Goal: Communication & Community: Answer question/provide support

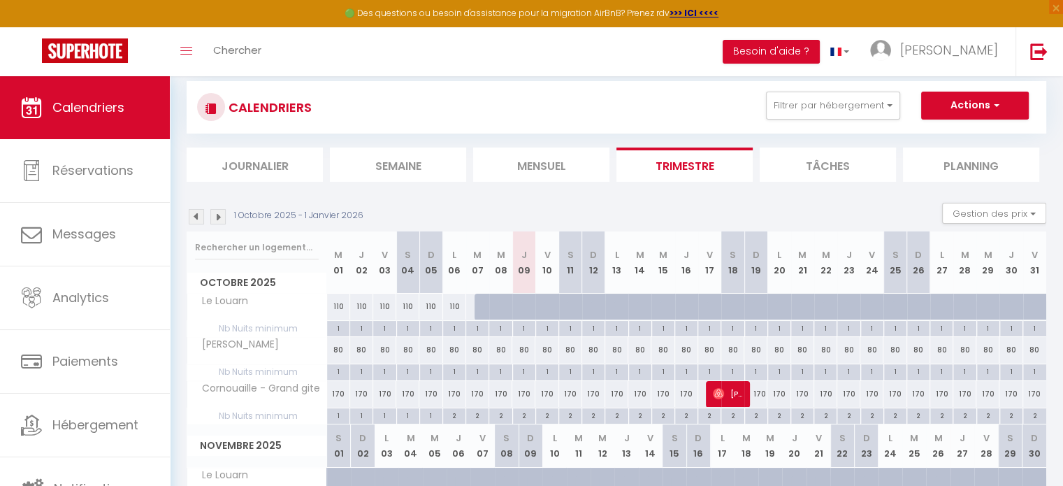
scroll to position [15, 0]
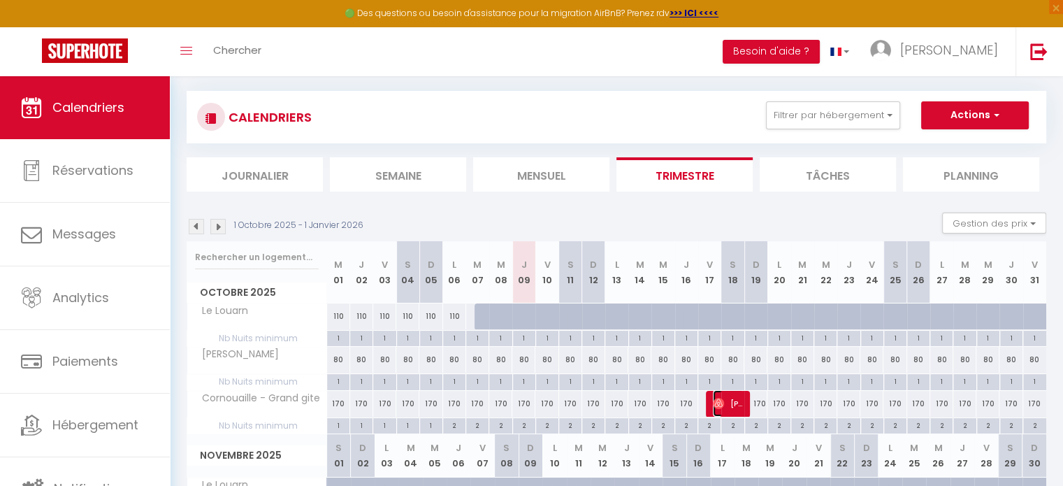
click at [736, 399] on span "[PERSON_NAME]" at bounding box center [728, 403] width 31 height 27
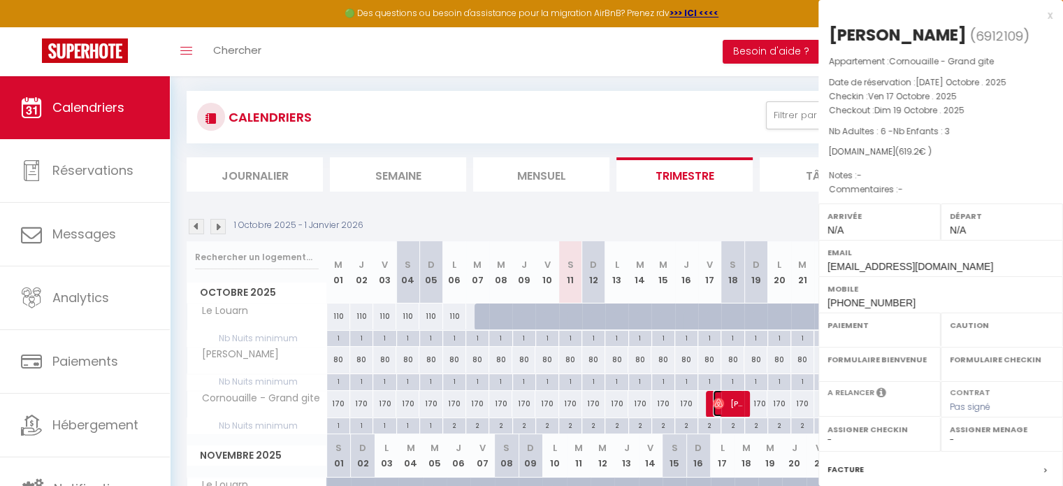
select select "OK"
select select "0"
select select "1"
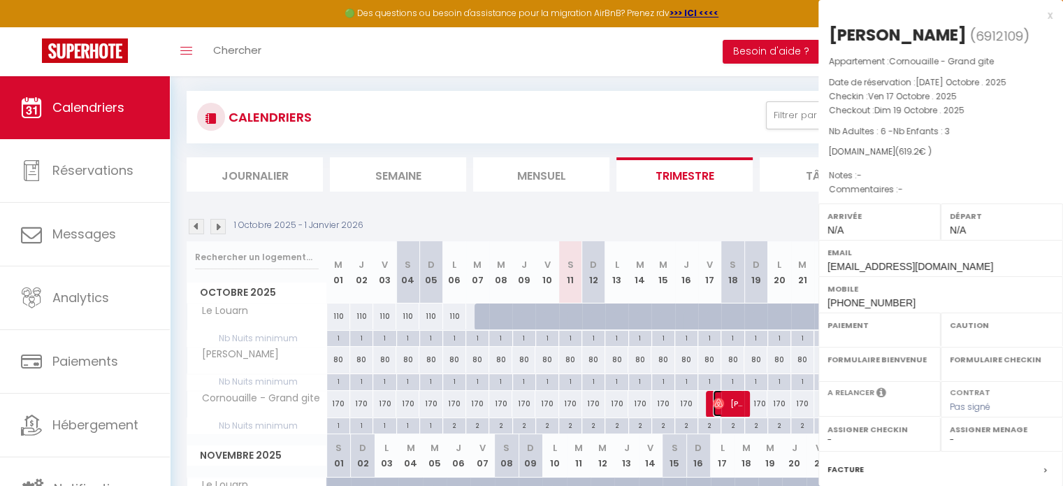
select select
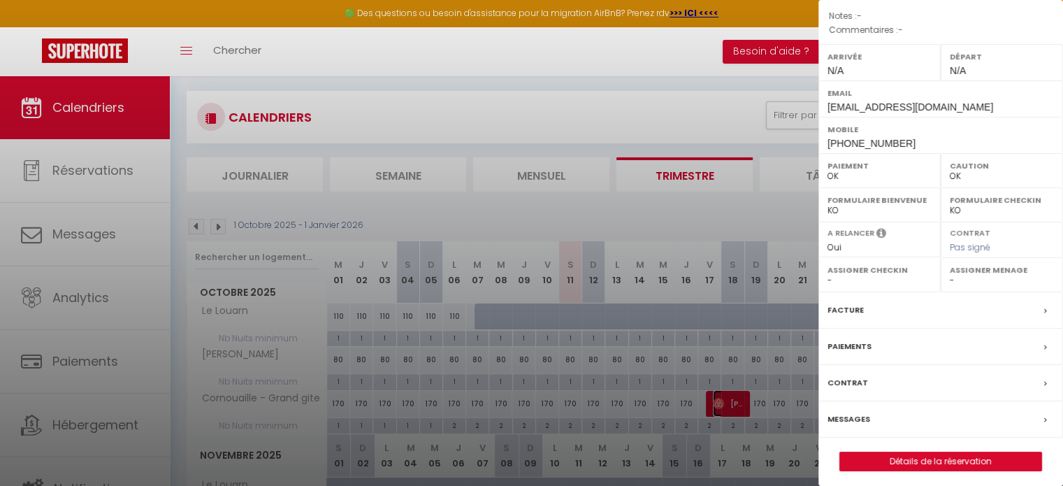
scroll to position [163, 0]
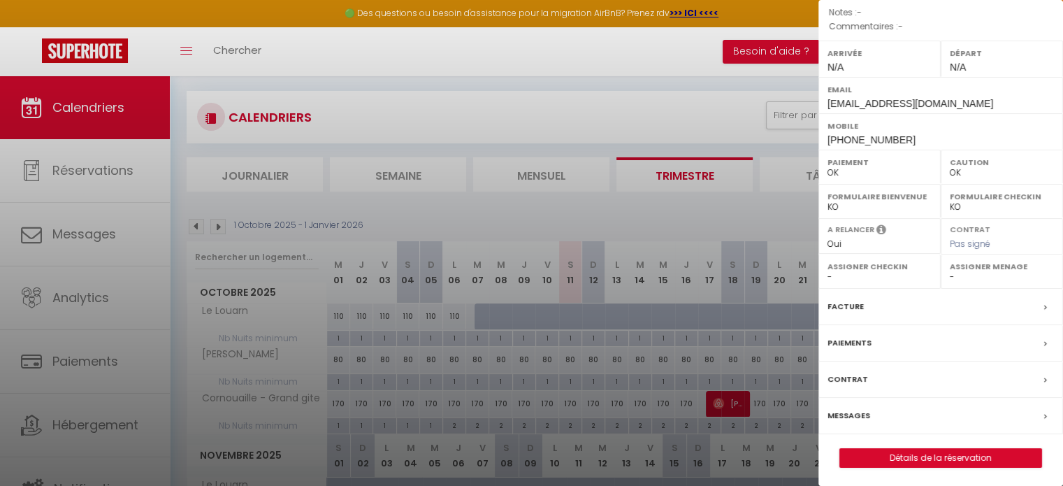
click at [845, 414] on label "Messages" at bounding box center [849, 415] width 43 height 15
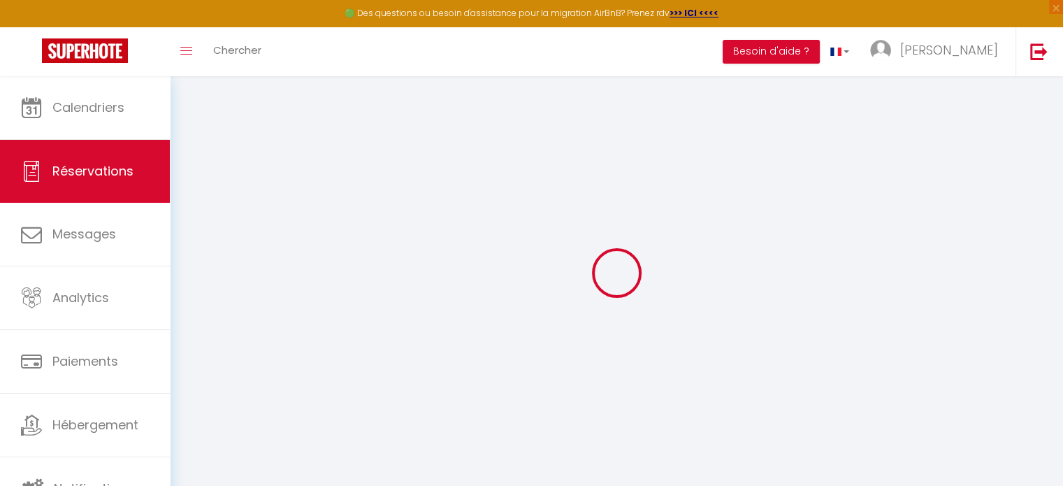
select select
checkbox input "false"
select select
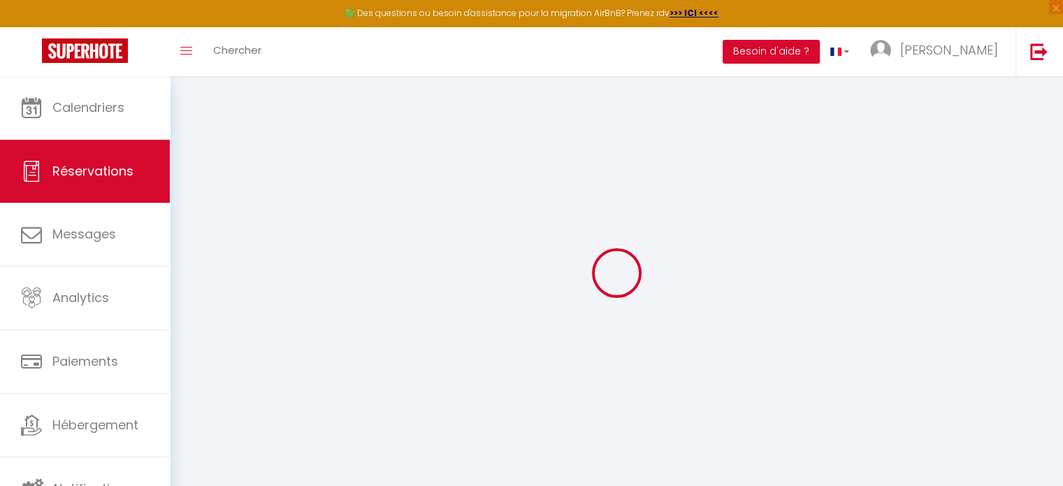
select select
checkbox input "false"
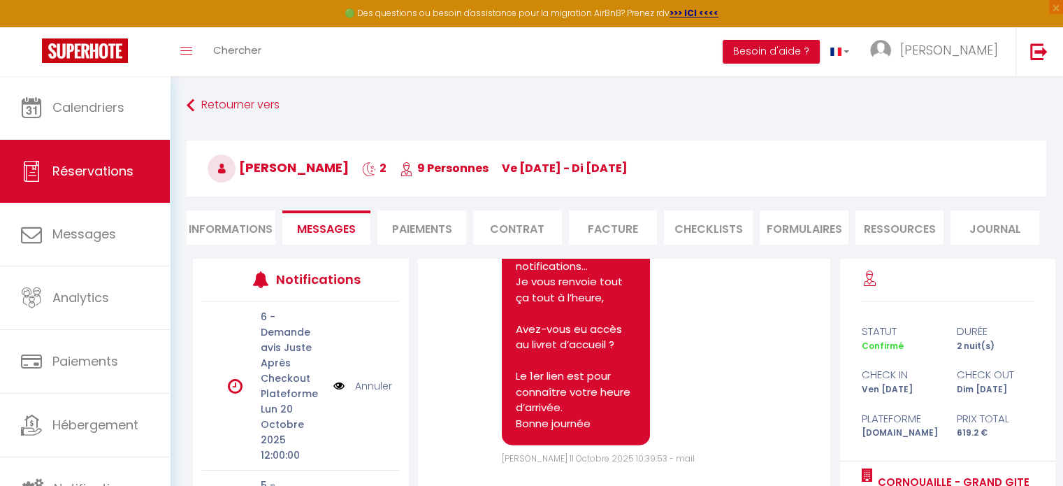
scroll to position [4245, 0]
click at [558, 326] on pre "Bonjour￼, [PERSON_NAME] je rencontre régulièrement des bug sur l’envoie de mes …" at bounding box center [576, 298] width 120 height 268
click at [567, 332] on pre "Bonjour￼, [PERSON_NAME] je rencontre régulièrement des bug sur l’envoie de mes …" at bounding box center [576, 298] width 120 height 268
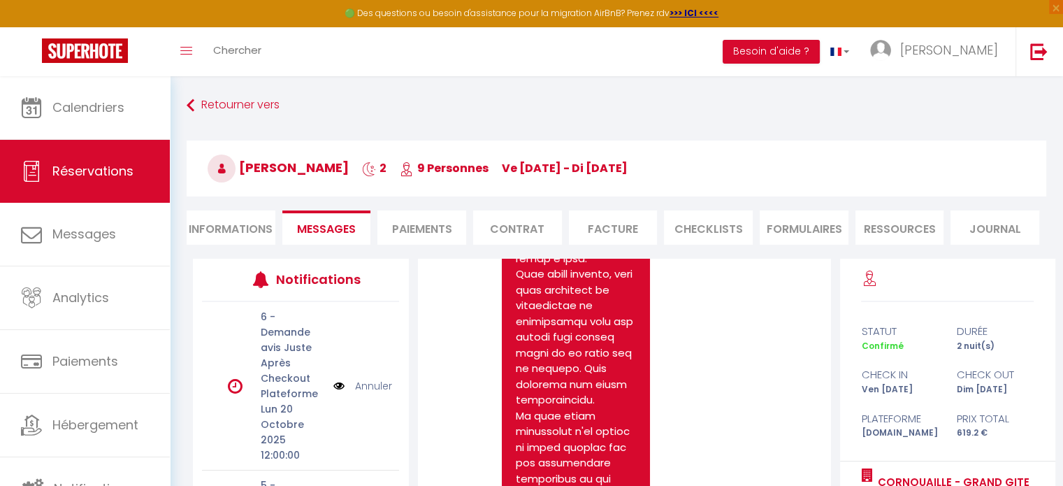
scroll to position [1448, 0]
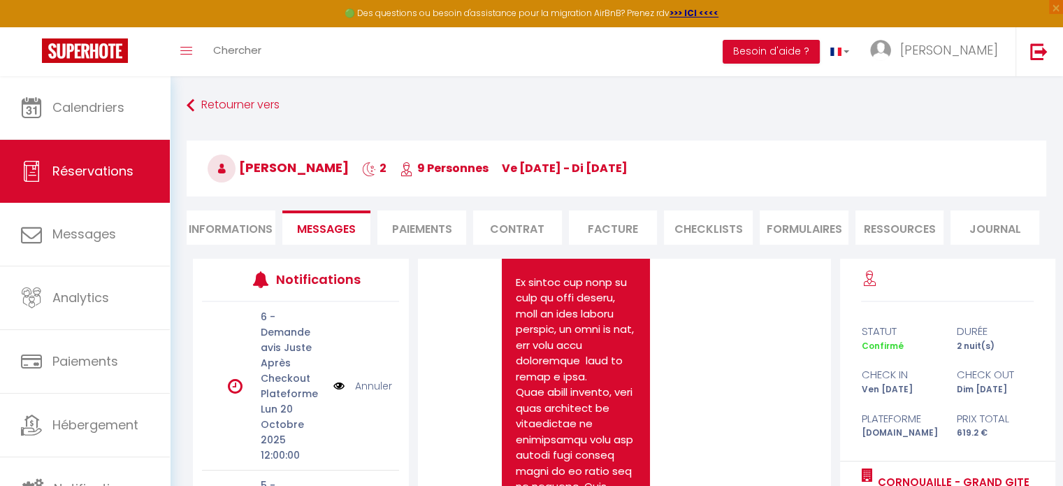
click at [597, 85] on link "[URL][DOMAIN_NAME]" at bounding box center [570, 77] width 109 height 15
click at [596, 101] on link "[URL][DOMAIN_NAME]" at bounding box center [570, 93] width 109 height 15
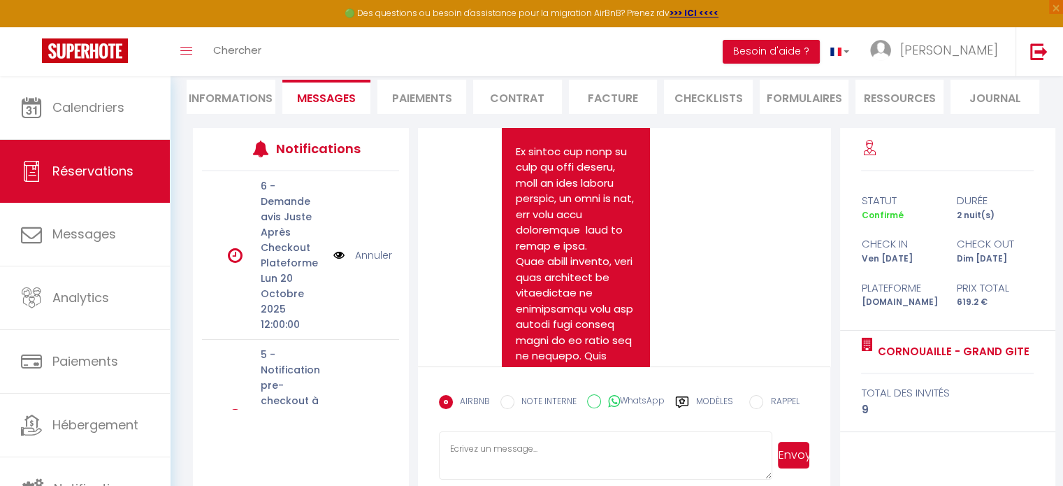
scroll to position [140, 0]
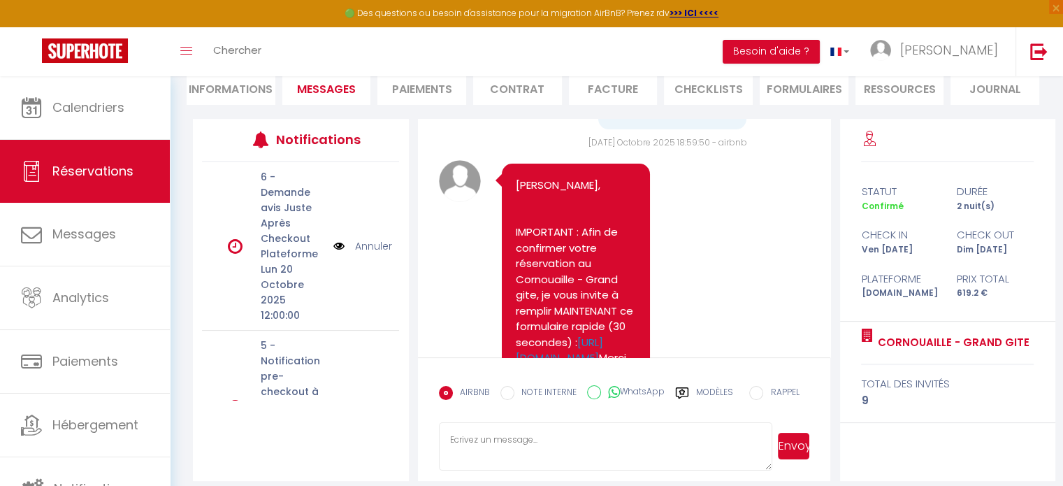
scroll to position [539, 0]
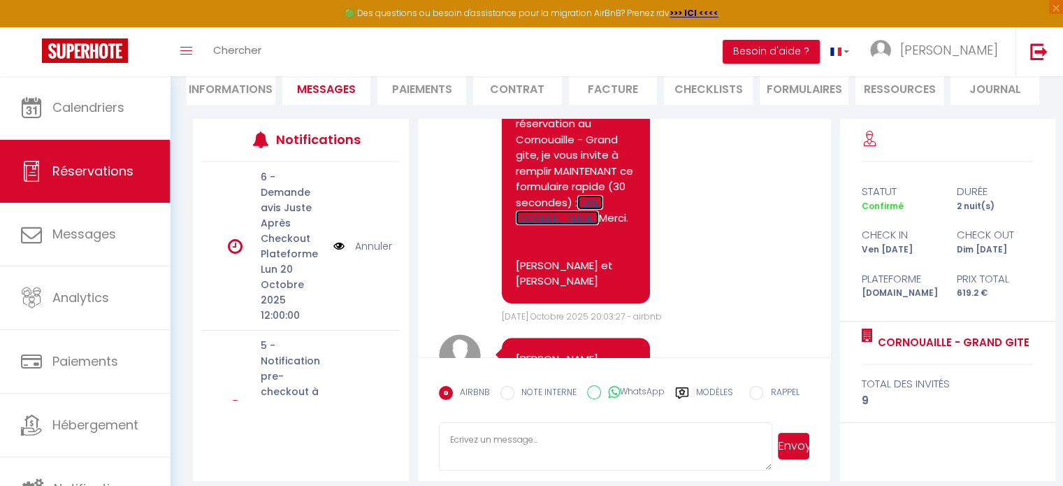
click at [580, 226] on link "[URL][DOMAIN_NAME]" at bounding box center [559, 210] width 87 height 31
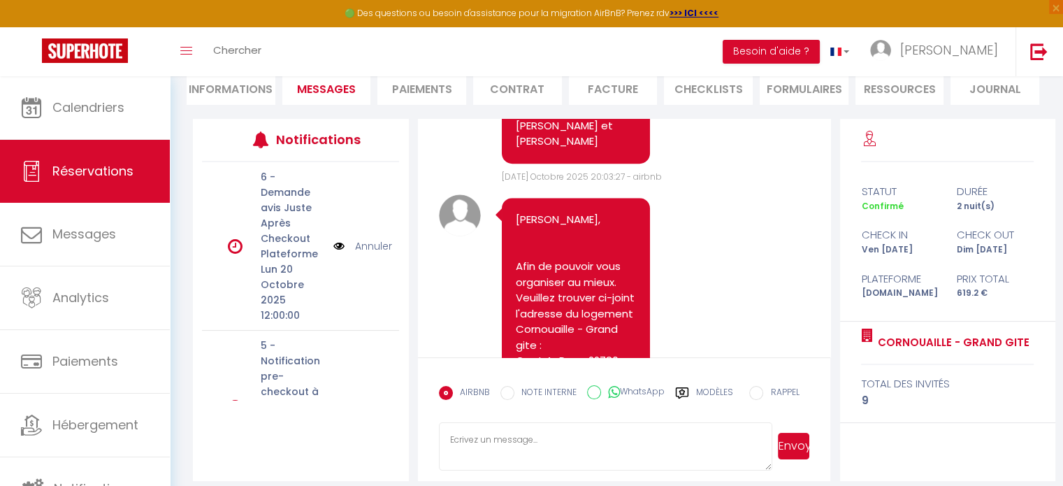
click at [710, 388] on label "Modèles" at bounding box center [714, 398] width 37 height 24
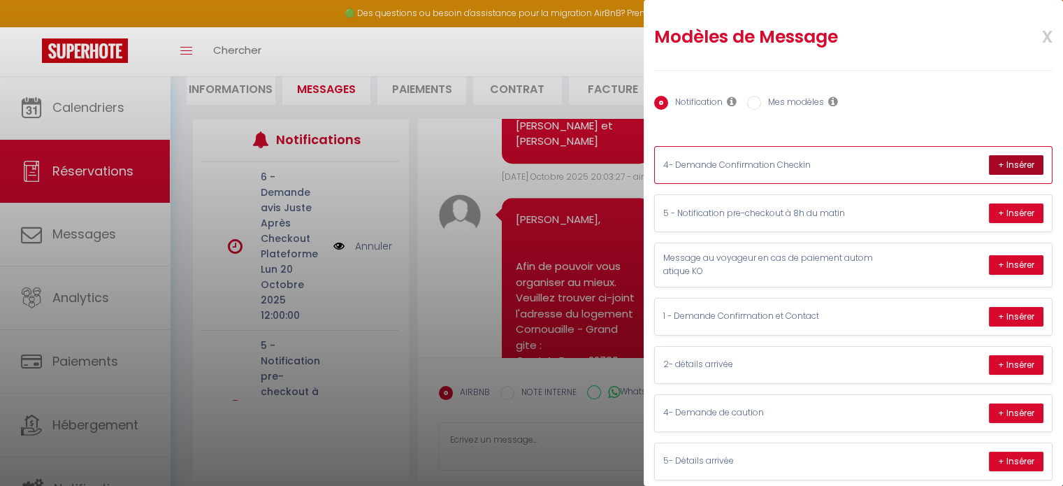
click at [1008, 166] on button "+ Insérer" at bounding box center [1016, 165] width 55 height 20
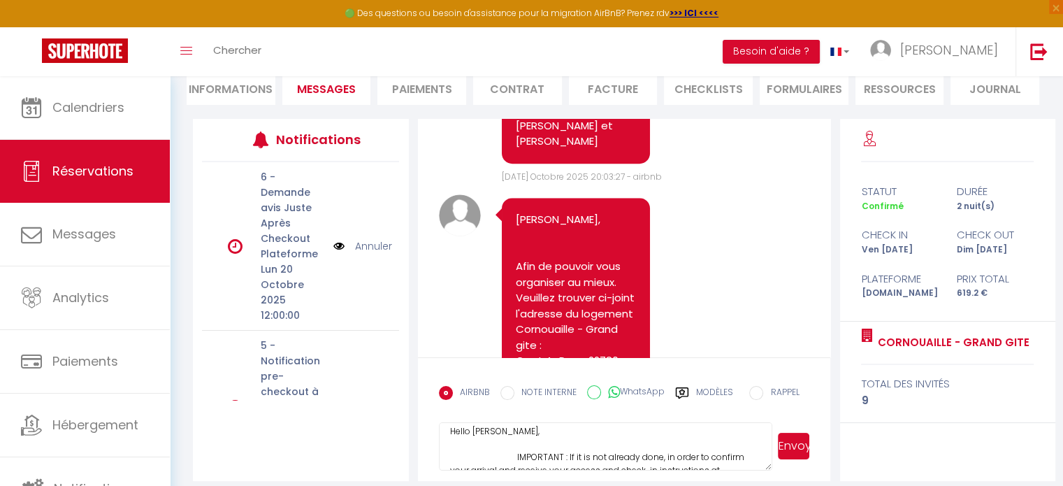
scroll to position [0, 0]
click at [449, 436] on textarea "Hello Chantal, IMPORTANT : If it is not already done, in order to confirm your …" at bounding box center [606, 446] width 334 height 49
type textarea "Comme convenu je vous renvoie les notifications ! Hello Chantal, IMPORTANT : If…"
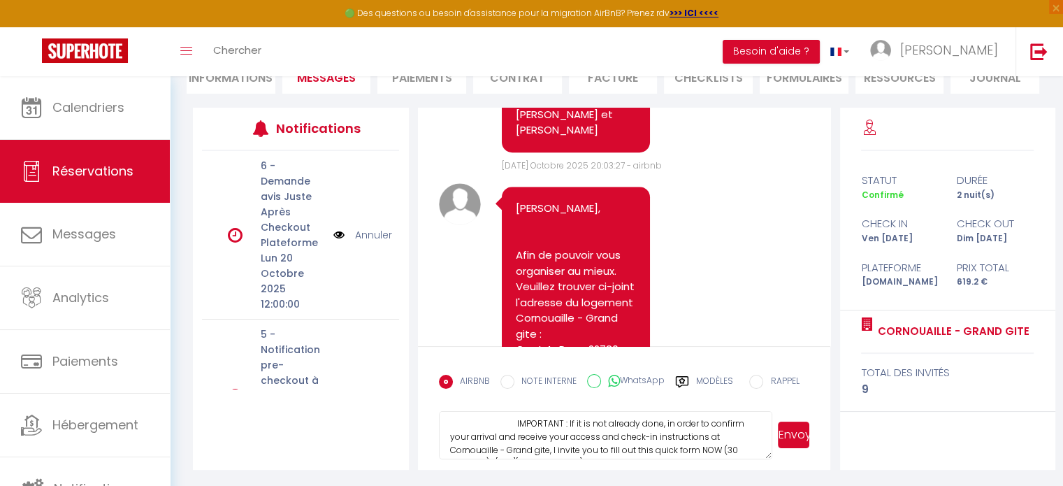
scroll to position [0, 0]
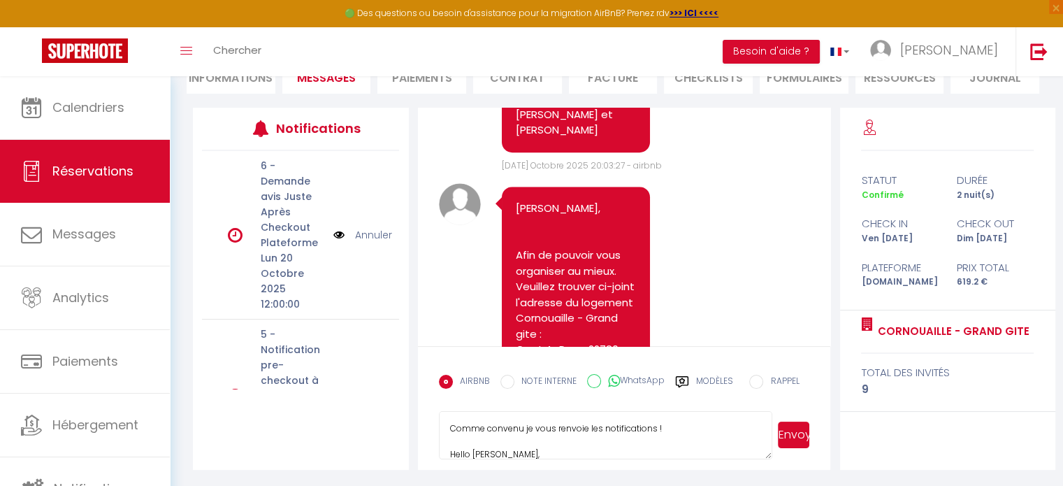
drag, startPoint x: 721, startPoint y: 427, endPoint x: 462, endPoint y: 426, distance: 258.7
click at [462, 426] on textarea "Comme convenu je vous renvoie les notifications ! Hello Chantal, IMPORTANT : If…" at bounding box center [606, 435] width 334 height 49
drag, startPoint x: 446, startPoint y: 429, endPoint x: 565, endPoint y: 454, distance: 121.4
click at [565, 454] on textarea "Comme convenu je vous renvoie les notifications ! Hello Chantal, IMPORTANT : If…" at bounding box center [606, 435] width 334 height 49
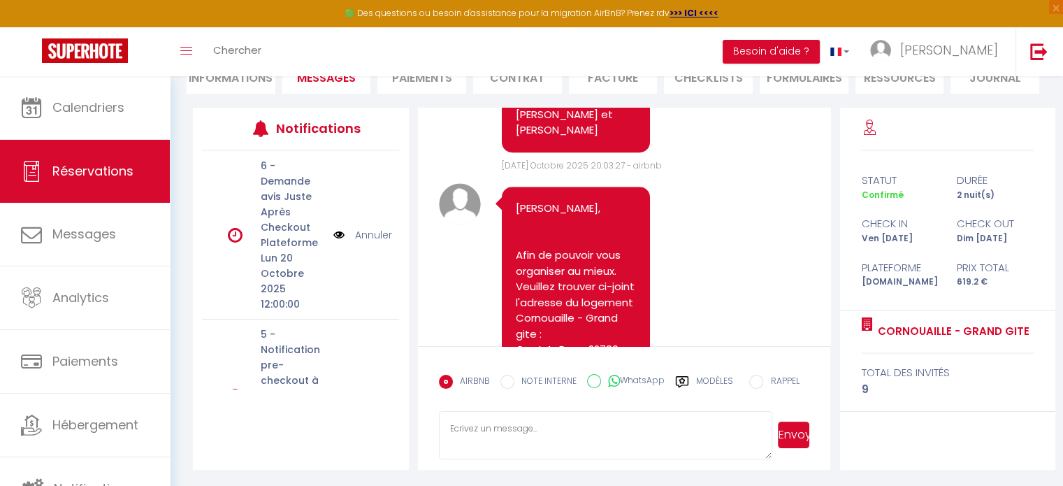
scroll to position [0, 0]
click at [707, 377] on label "Modèles" at bounding box center [714, 387] width 37 height 24
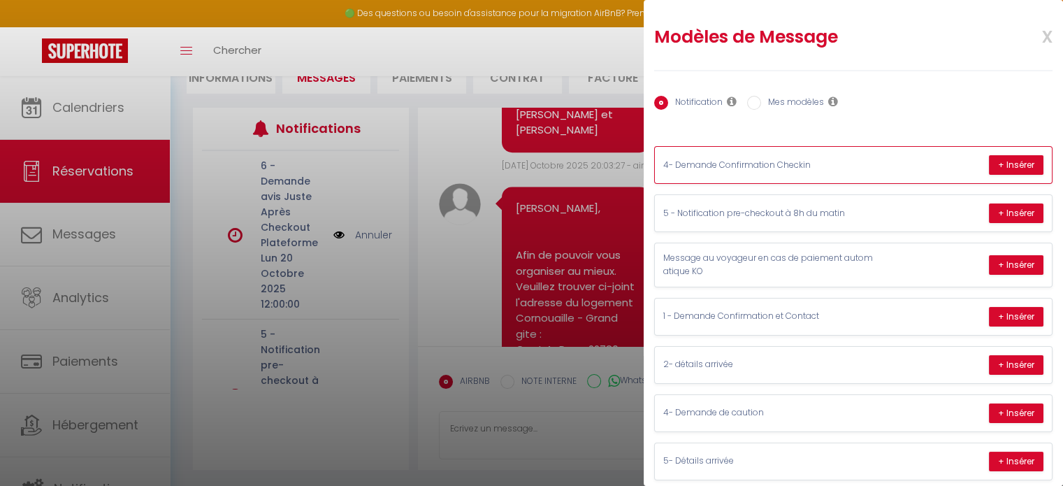
click at [817, 166] on p "4- Demande Confirmation Checkin" at bounding box center [769, 165] width 210 height 13
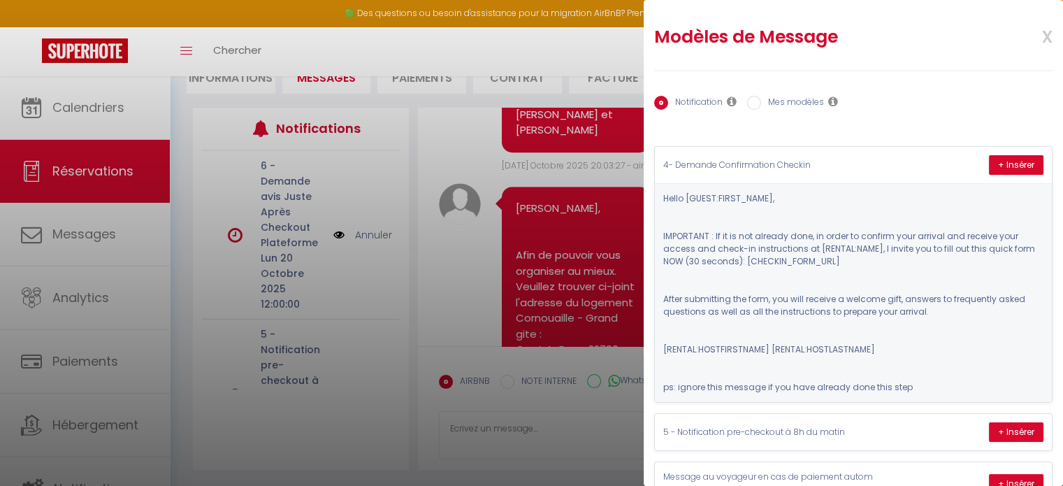
click at [857, 114] on div "Notification Mes modèles" at bounding box center [853, 103] width 399 height 29
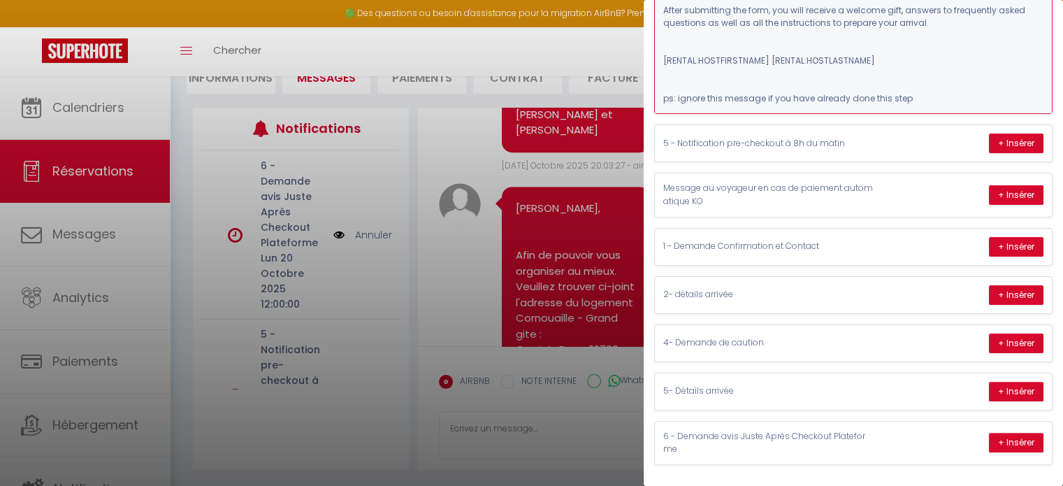
scroll to position [294, 0]
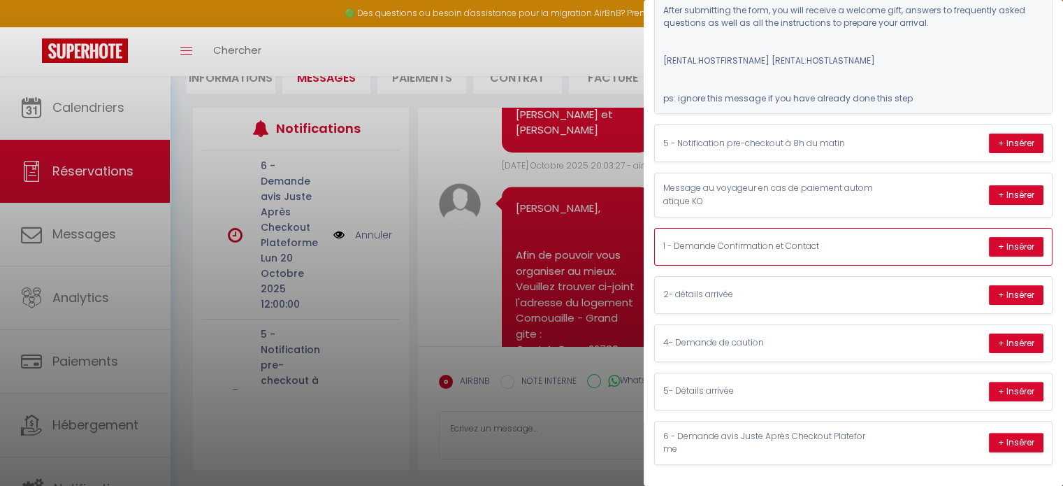
click at [750, 240] on p "1 - Demande Confirmation et Contact" at bounding box center [769, 246] width 210 height 13
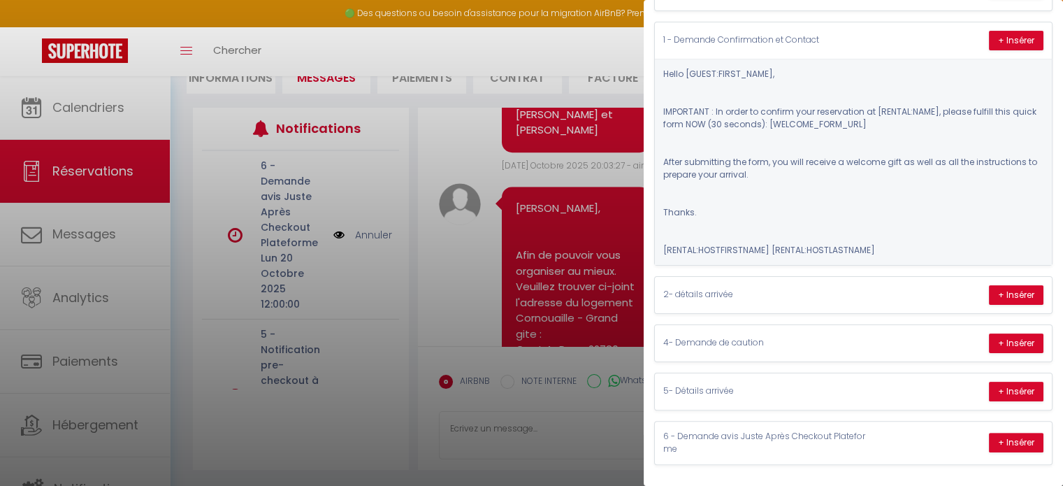
click at [598, 438] on div at bounding box center [531, 243] width 1063 height 486
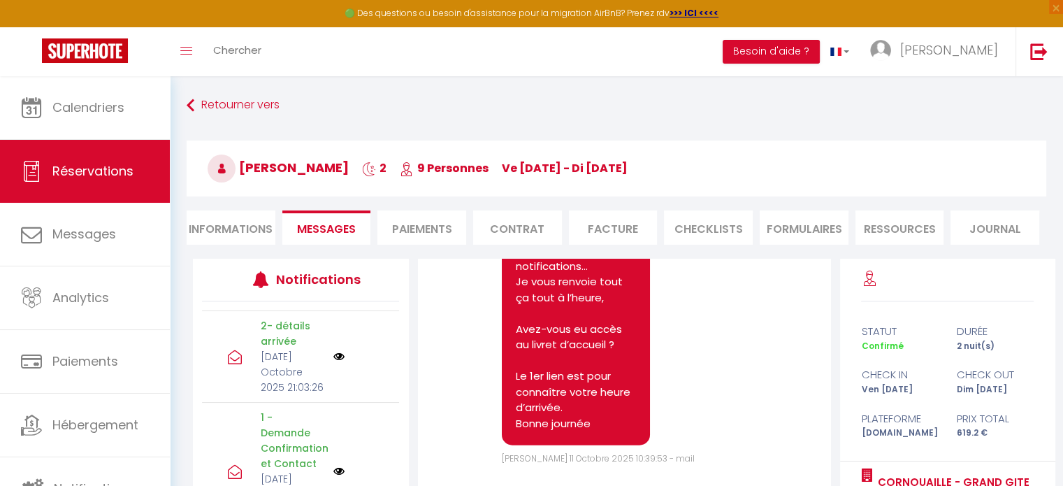
scroll to position [4384, 0]
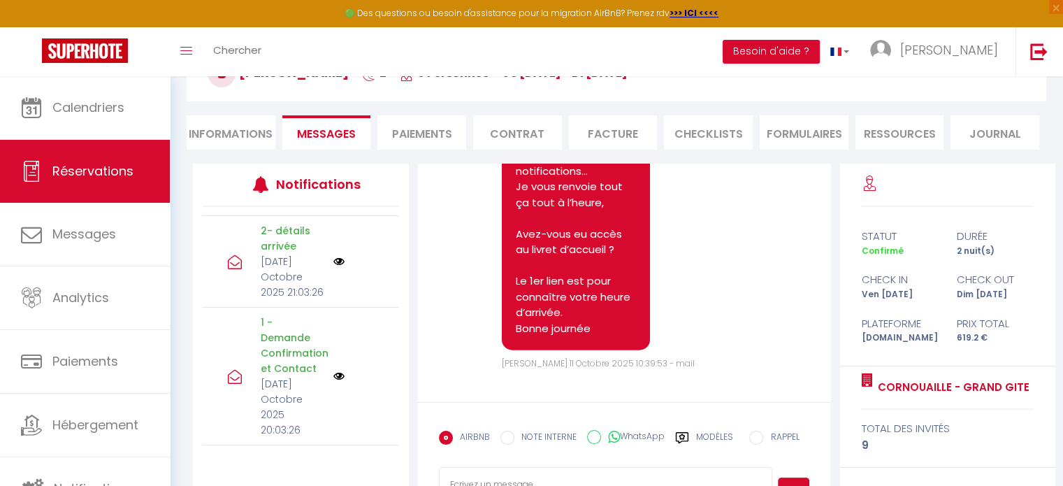
scroll to position [151, 0]
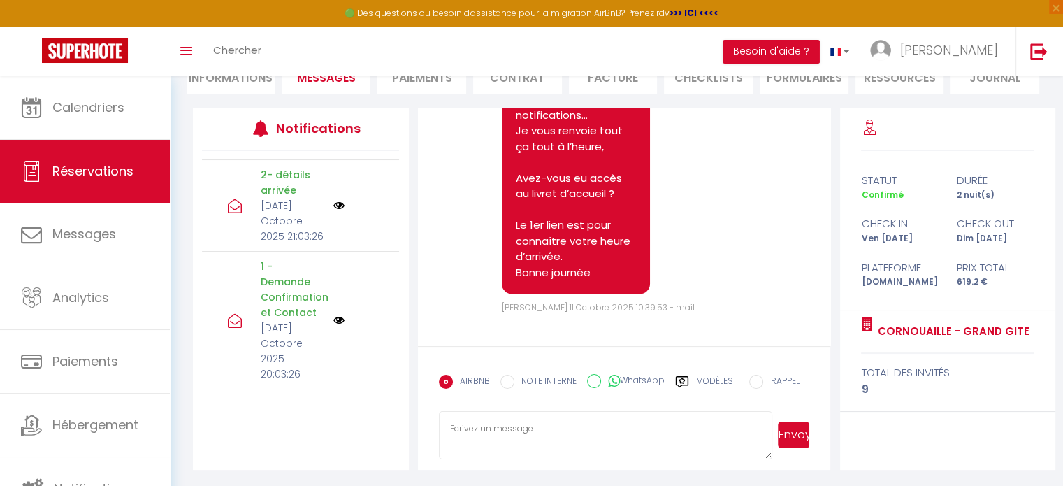
click at [483, 441] on textarea at bounding box center [606, 435] width 334 height 49
click at [712, 380] on label "Modèles" at bounding box center [714, 387] width 37 height 24
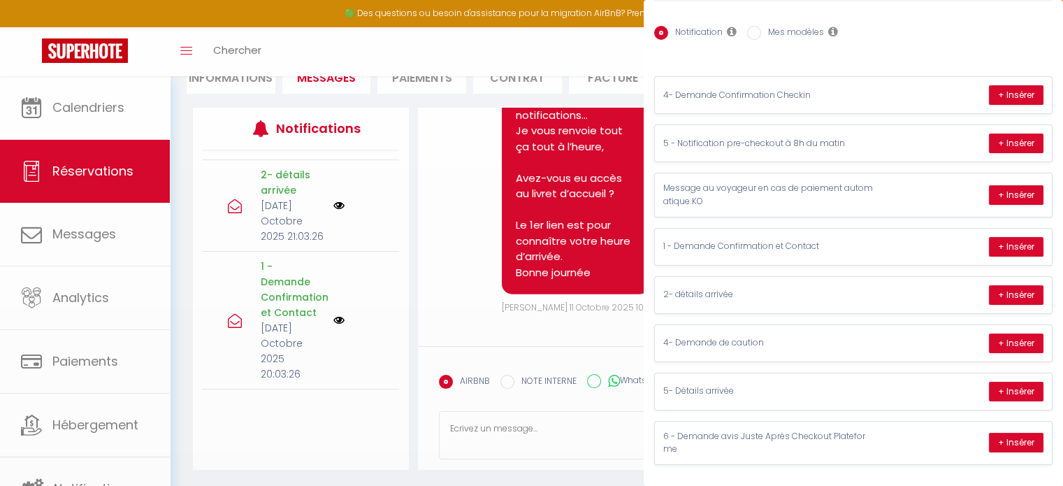
scroll to position [76, 0]
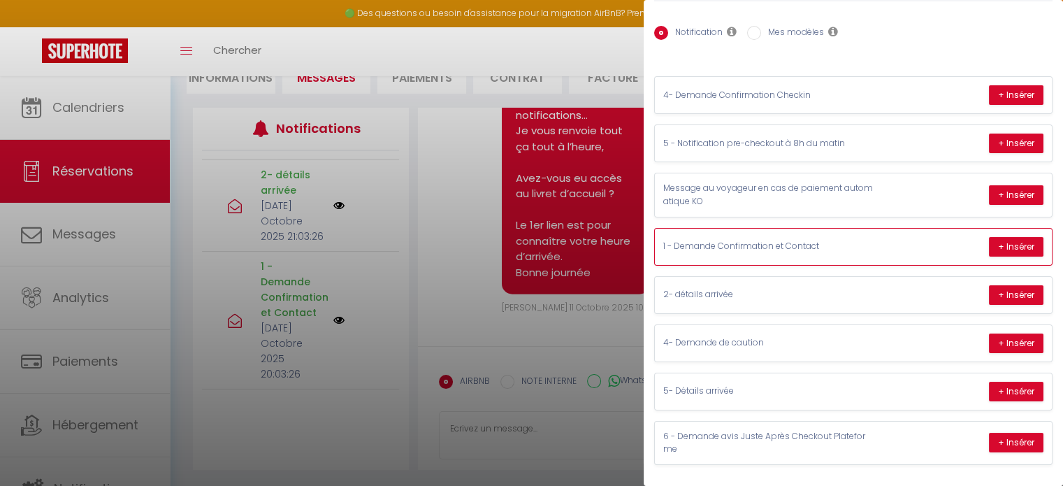
click at [725, 240] on p "1 - Demande Confirmation et Contact" at bounding box center [769, 246] width 210 height 13
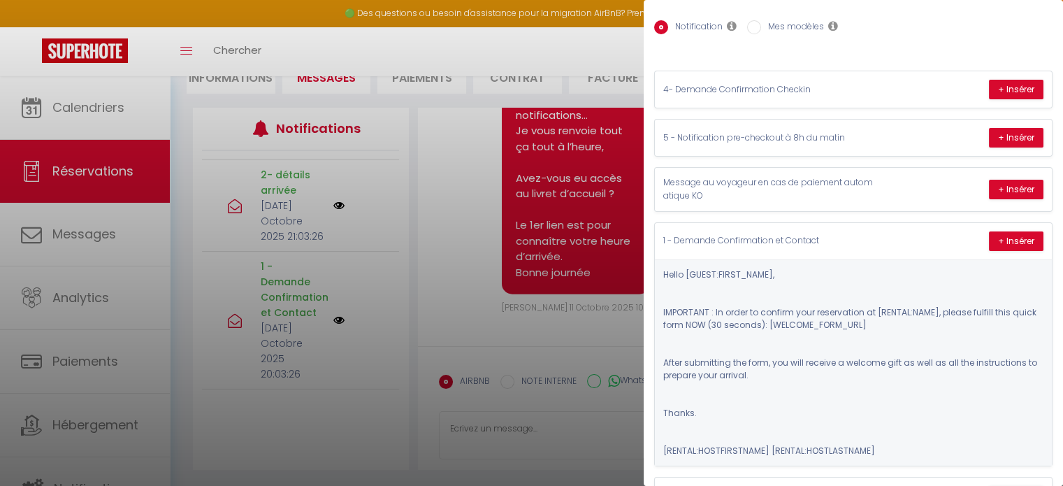
click at [584, 424] on div at bounding box center [531, 243] width 1063 height 486
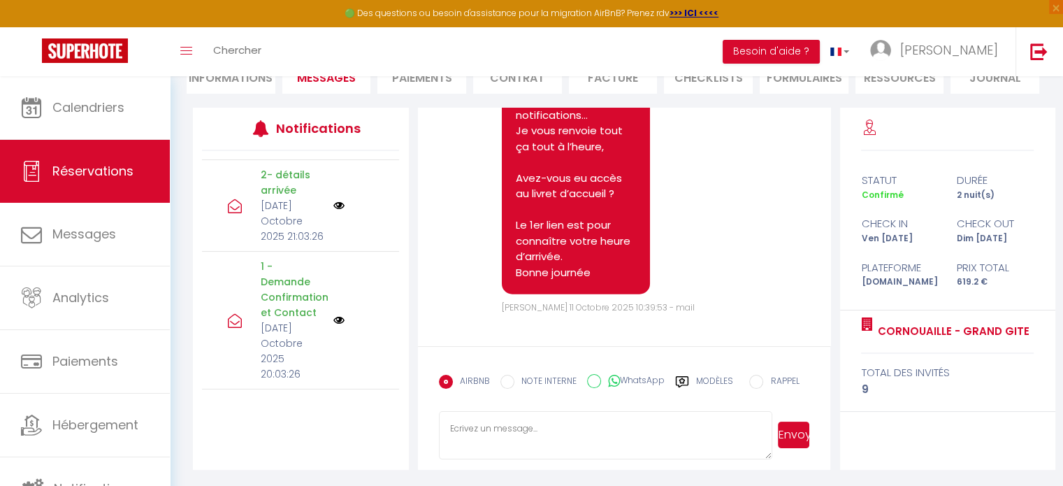
click at [718, 382] on label "Modèles" at bounding box center [714, 387] width 37 height 24
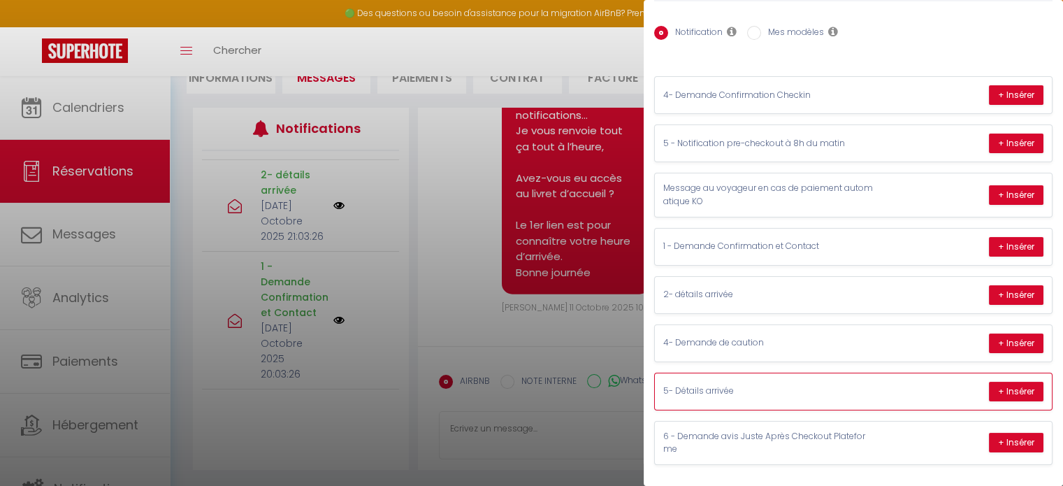
click at [691, 390] on div "5- Détails arrivée + Insérer" at bounding box center [853, 391] width 397 height 36
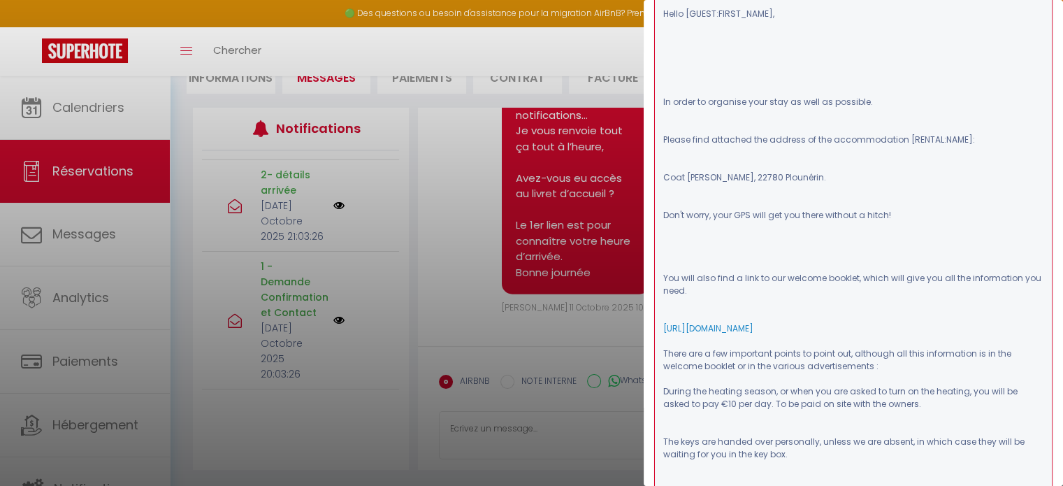
scroll to position [275, 0]
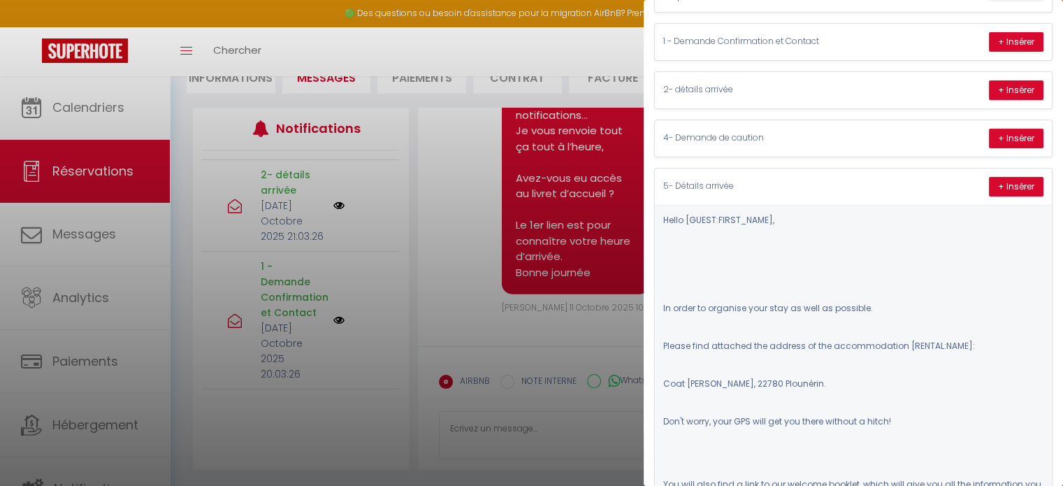
click at [509, 322] on div at bounding box center [531, 243] width 1063 height 486
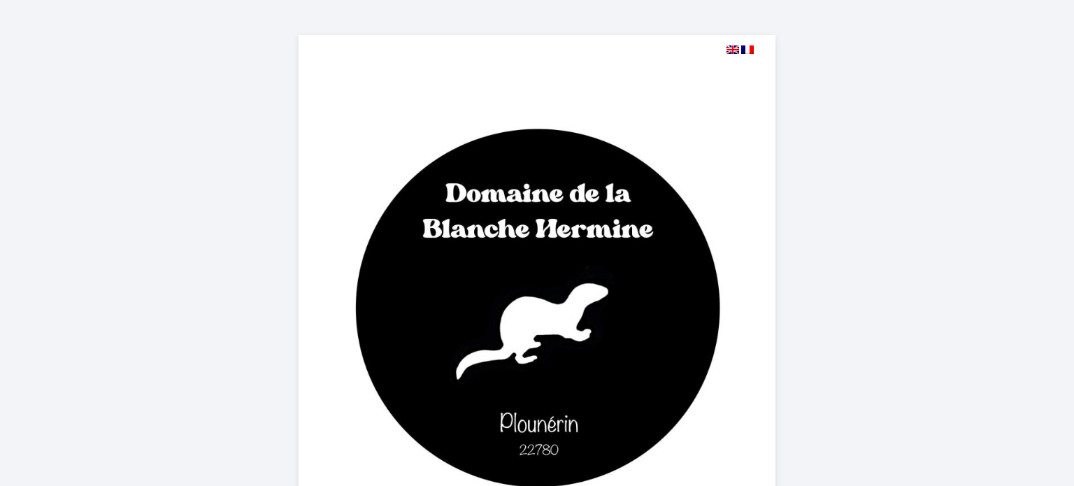
select select
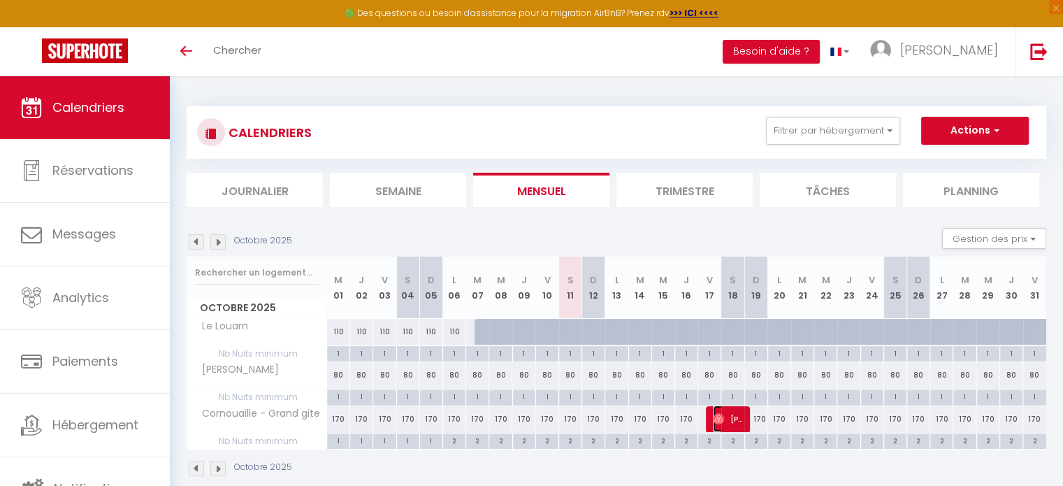
click at [728, 415] on span "Chantal André" at bounding box center [728, 419] width 31 height 27
select select "OK"
select select "0"
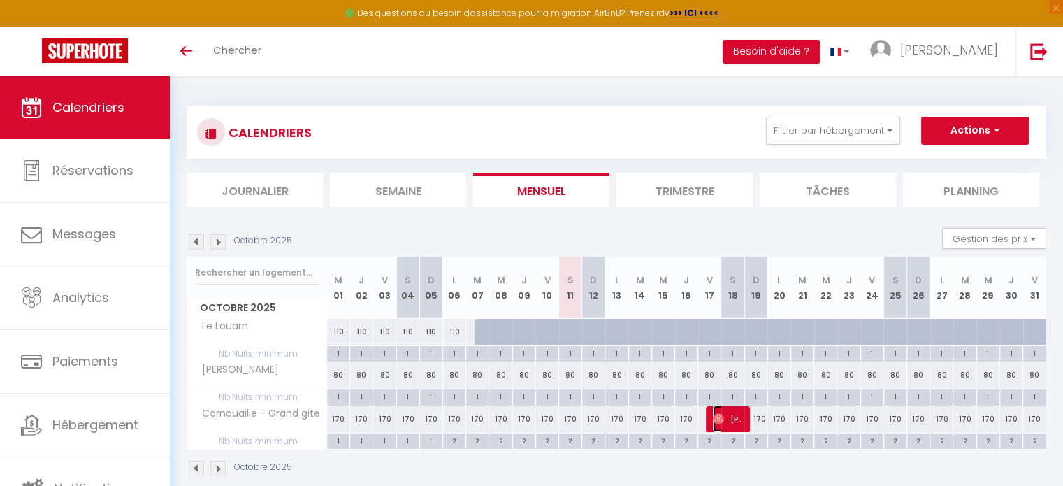
select select "1"
select select
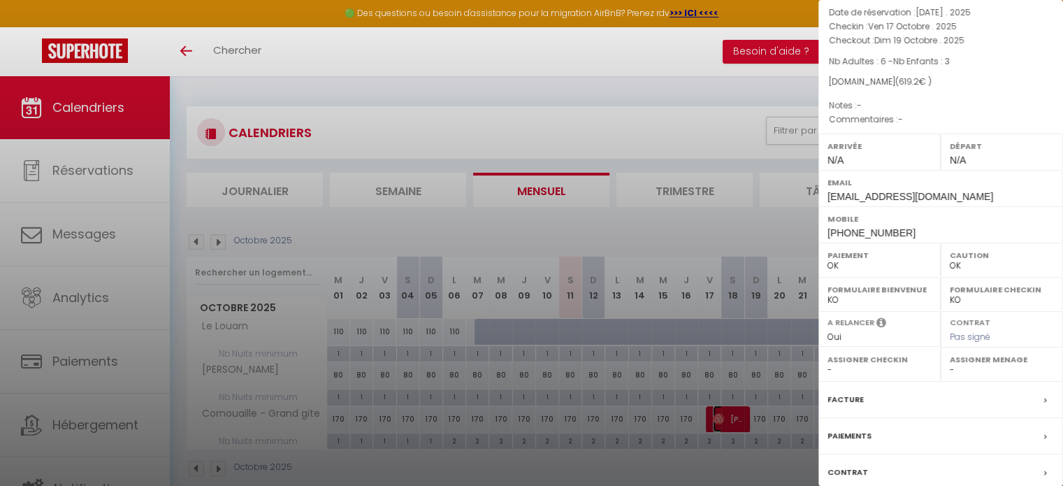
scroll to position [163, 0]
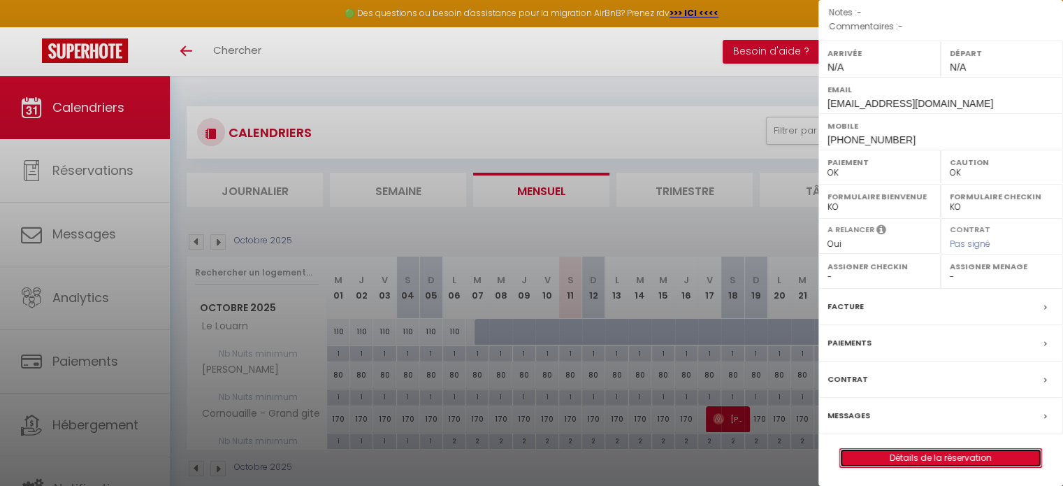
click at [970, 456] on link "Détails de la réservation" at bounding box center [940, 458] width 201 height 18
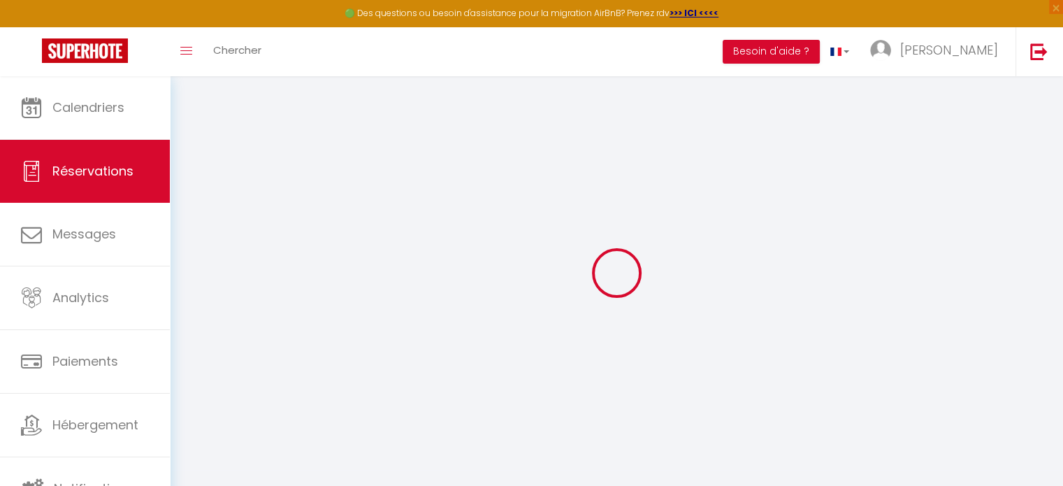
type input "[PERSON_NAME]"
type input "[EMAIL_ADDRESS][DOMAIN_NAME]"
type input "[PHONE_NUMBER]"
select select
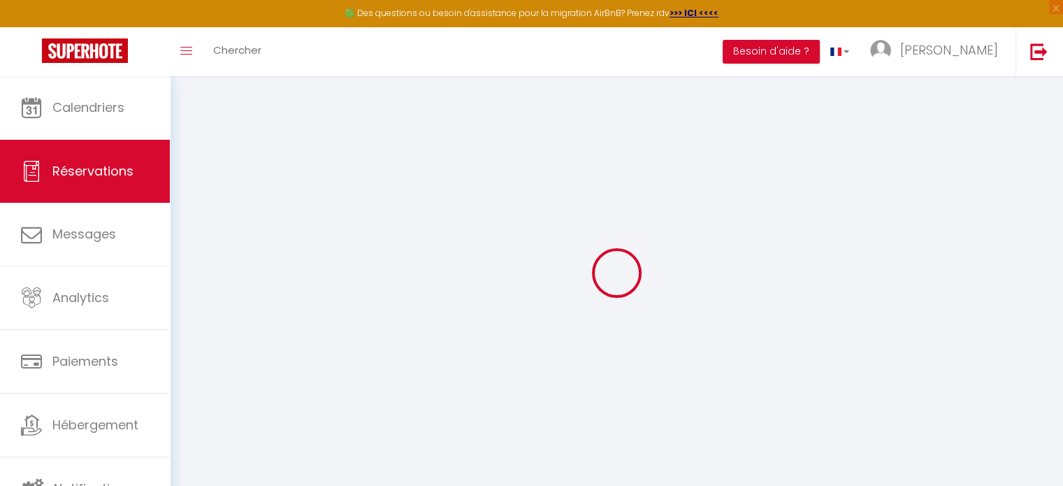
type input "109.08000000000001"
select select "19771"
select select "1"
select select
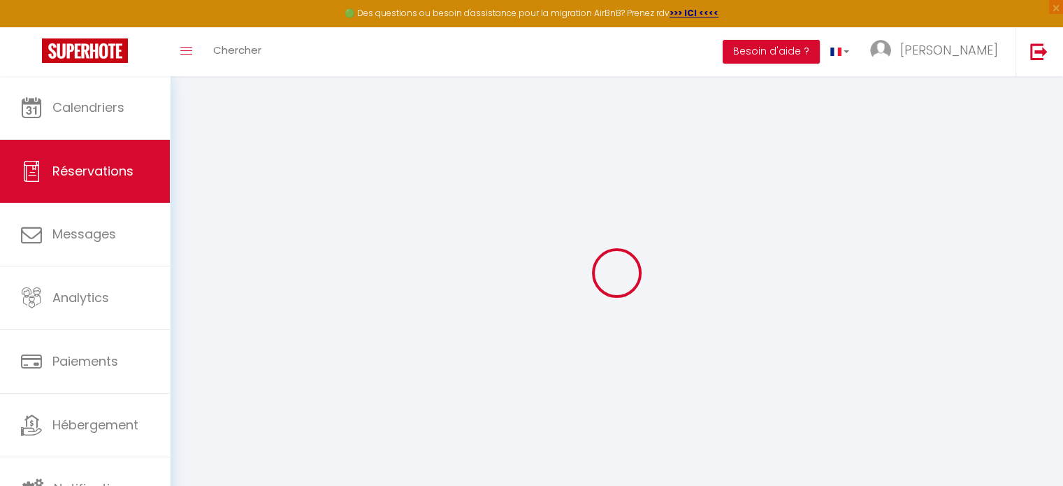
type input "6"
type input "3"
select select "12"
select select
type input "526"
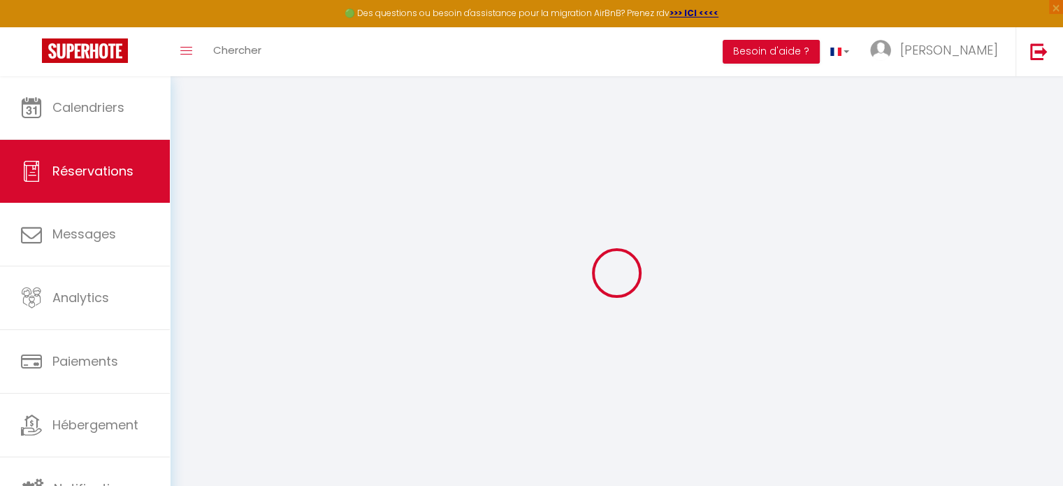
checkbox input "false"
type input "0"
select select "1"
type input "0"
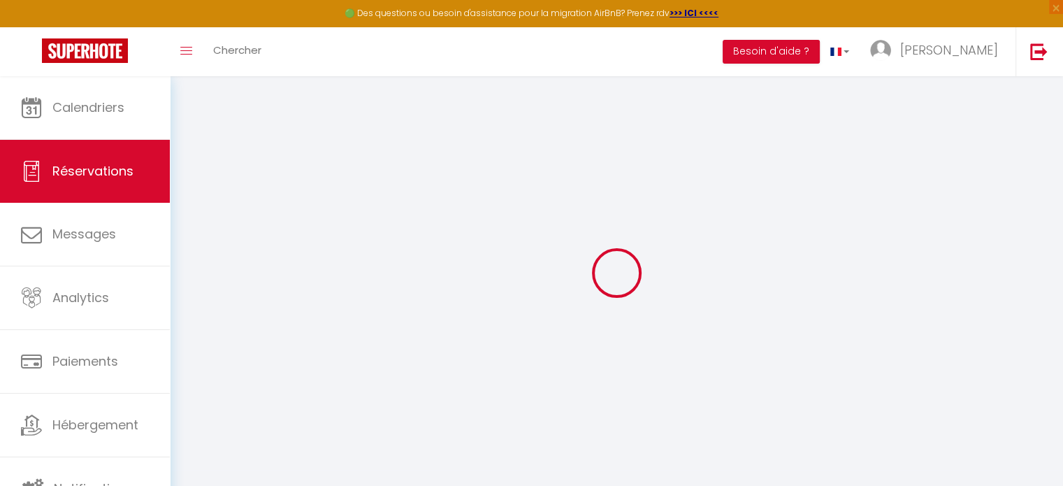
type input "0"
select select
select select "15"
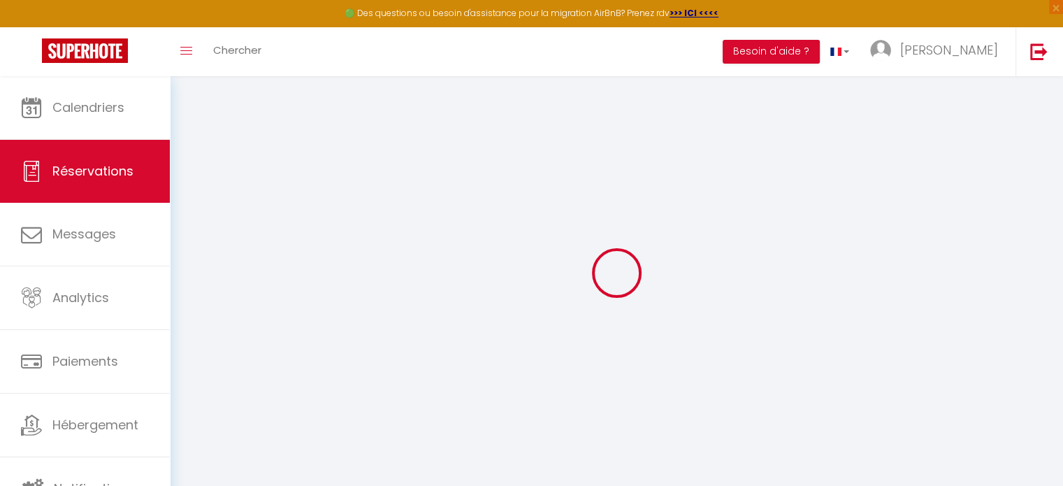
checkbox input "false"
select select
checkbox input "false"
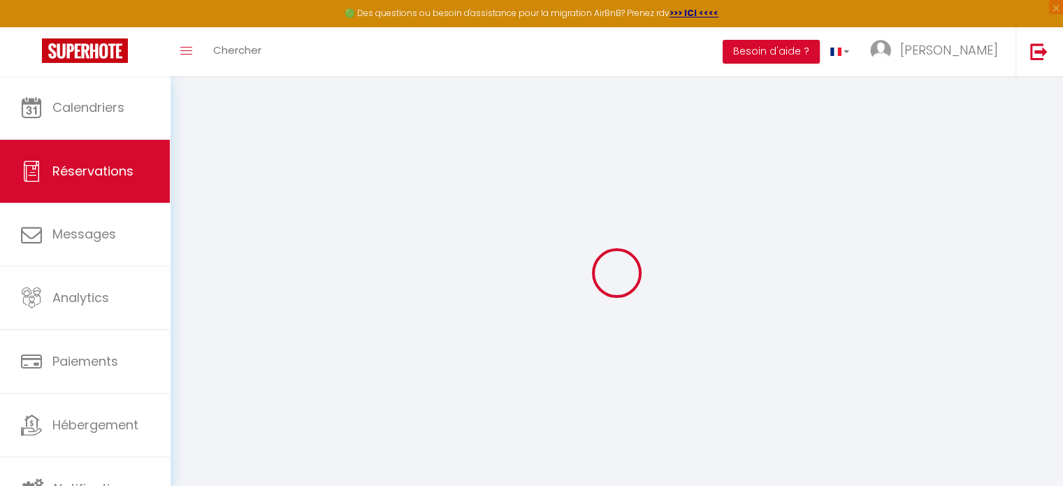
select select
checkbox input "false"
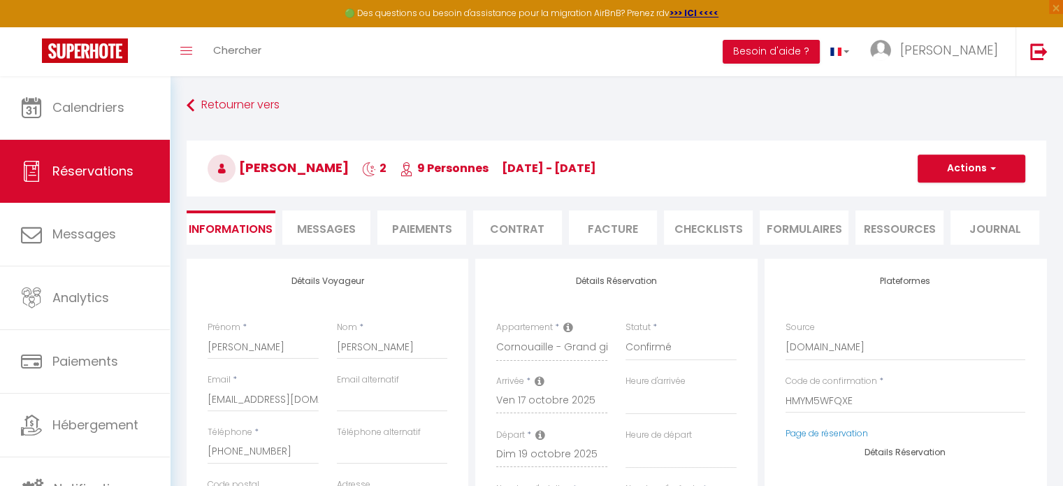
select select
type input "80"
type input "13.2"
select select
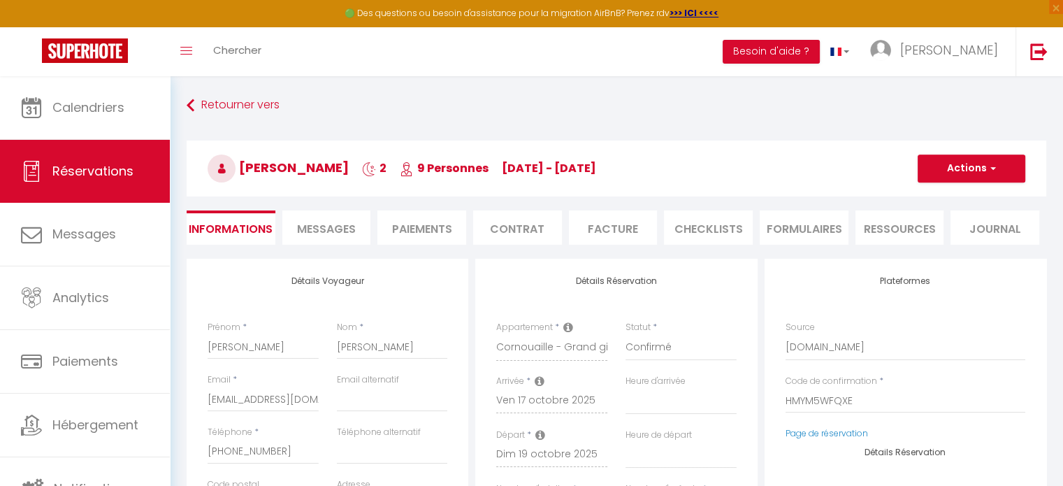
checkbox input "false"
select select
checkbox input "false"
select select
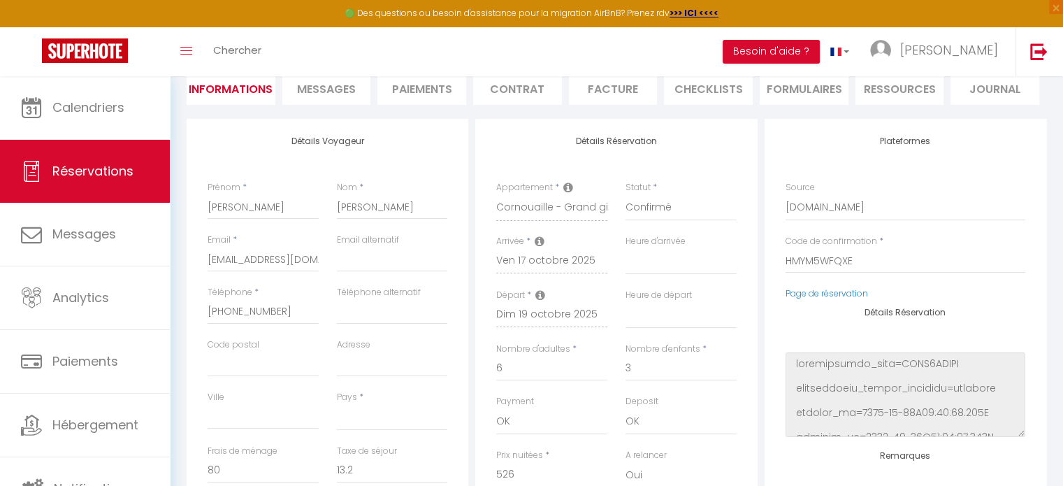
scroll to position [210, 0]
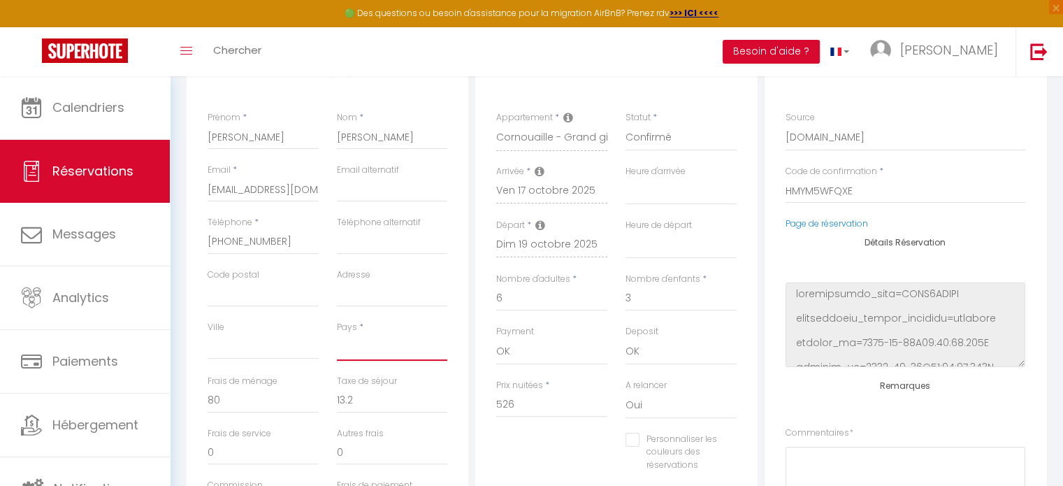
click at [386, 345] on select "France Portugal Afghanistan Albania Algeria American Samoa Andorra Angola Angui…" at bounding box center [392, 347] width 111 height 27
select select "FR"
click at [337, 334] on select "France Portugal Afghanistan Albania Algeria American Samoa Andorra Angola Angui…" at bounding box center [392, 347] width 111 height 27
select select
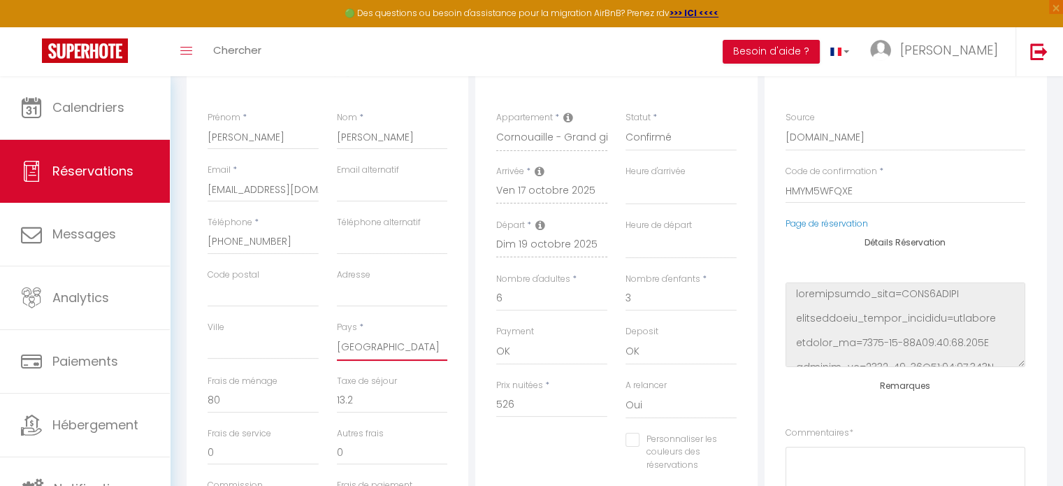
checkbox input "false"
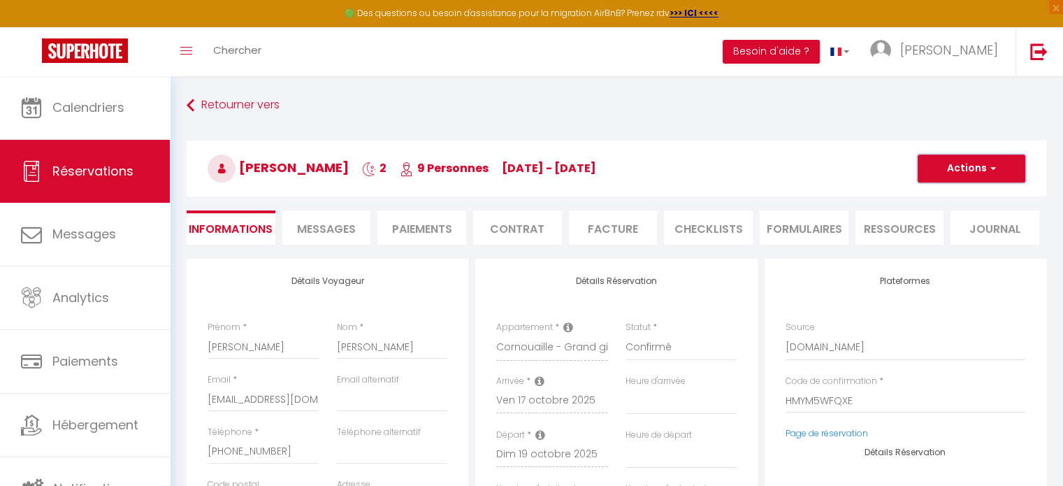
click at [948, 170] on button "Actions" at bounding box center [972, 169] width 108 height 28
click at [933, 201] on link "Enregistrer" at bounding box center [958, 199] width 110 height 18
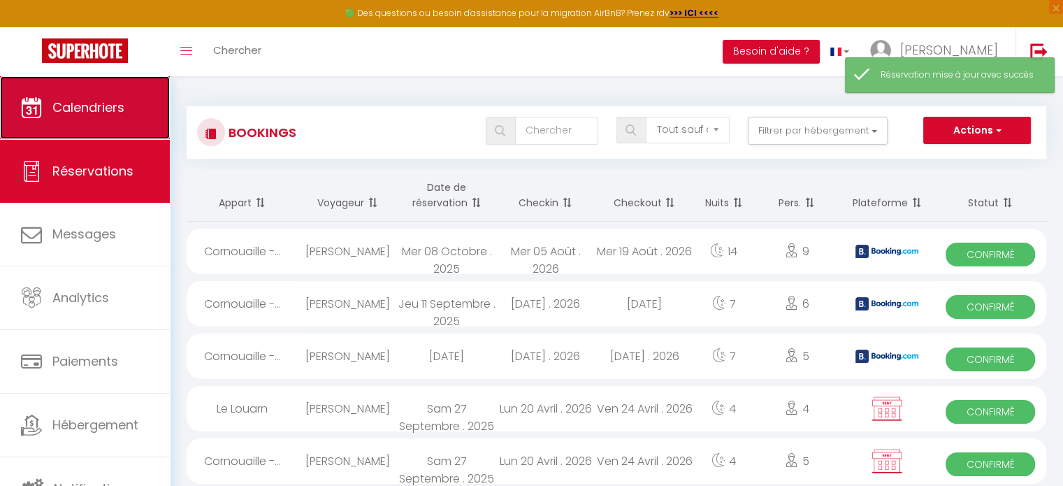
click at [115, 103] on span "Calendriers" at bounding box center [88, 107] width 72 height 17
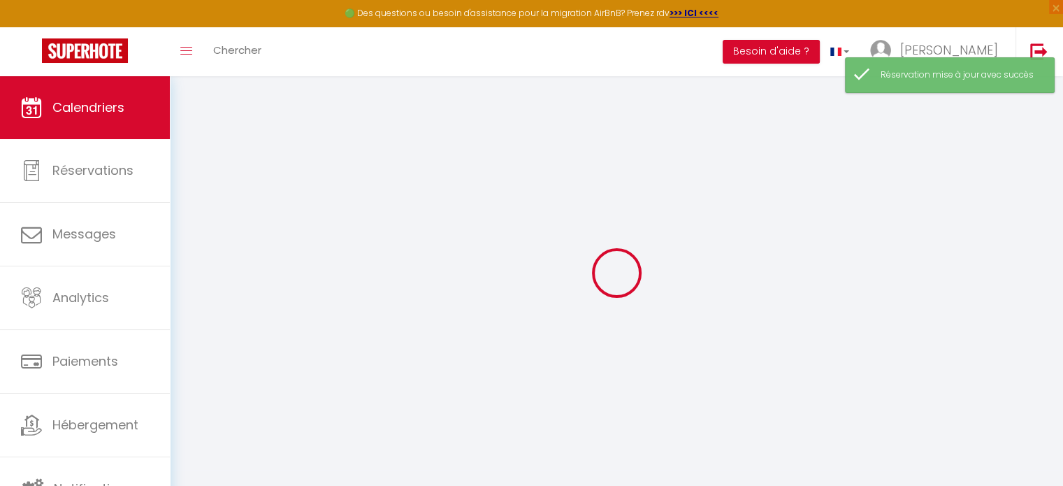
select select
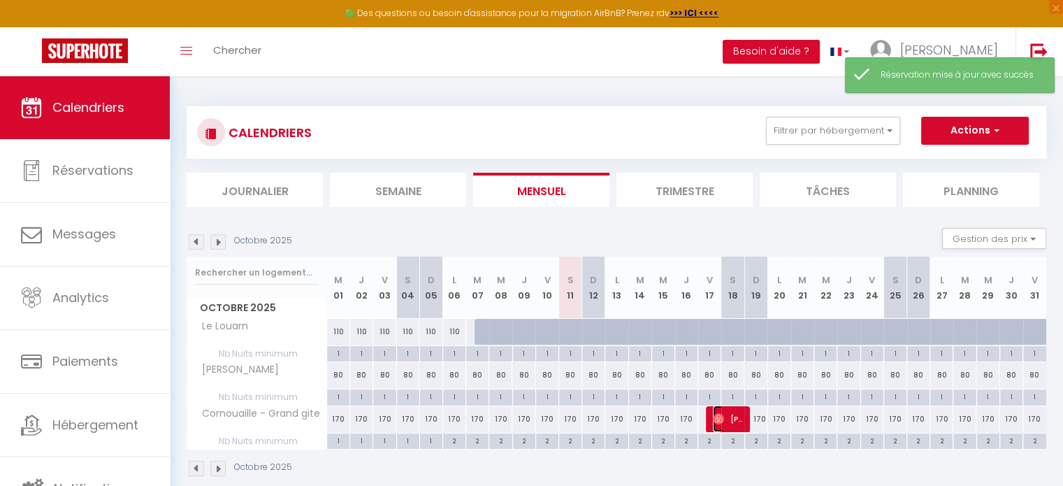
click at [736, 425] on span "[PERSON_NAME]" at bounding box center [728, 419] width 31 height 27
select select "OK"
select select "0"
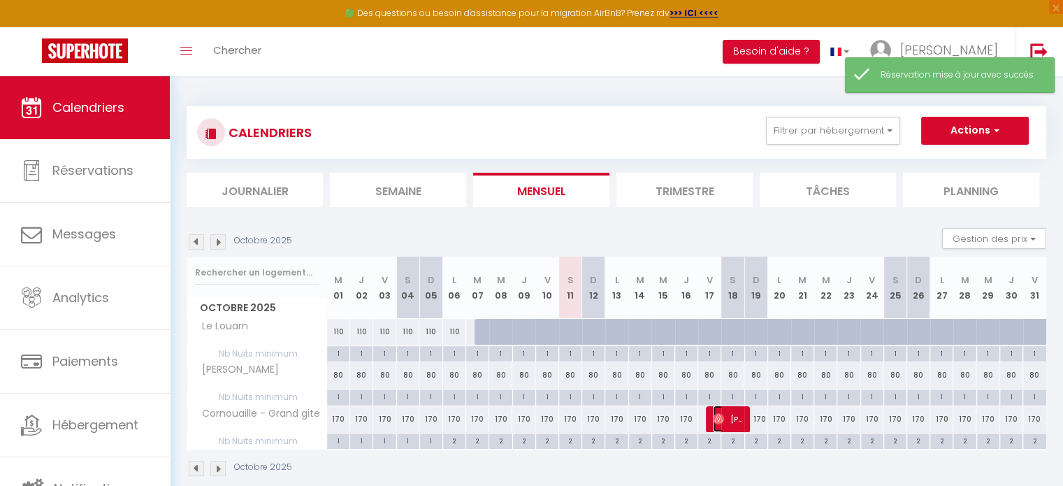
select select "1"
select select
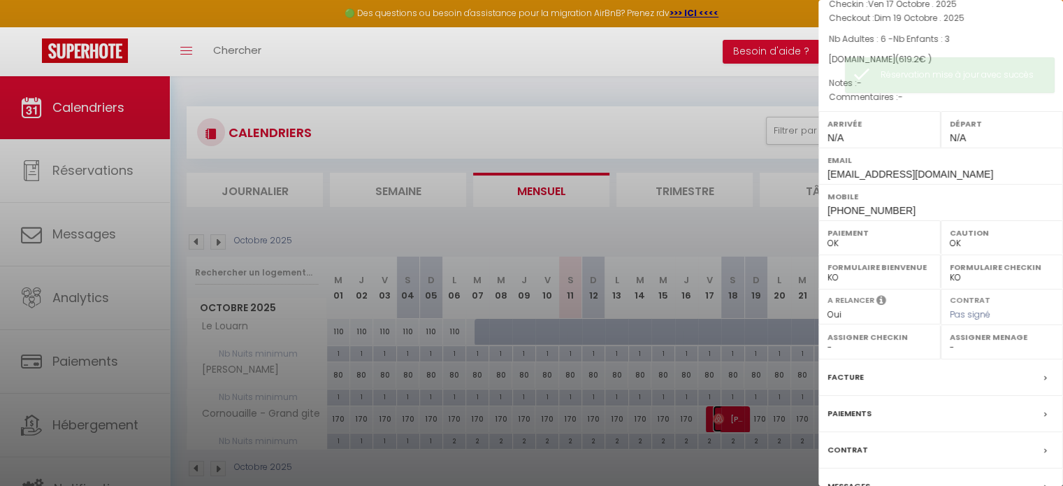
scroll to position [163, 0]
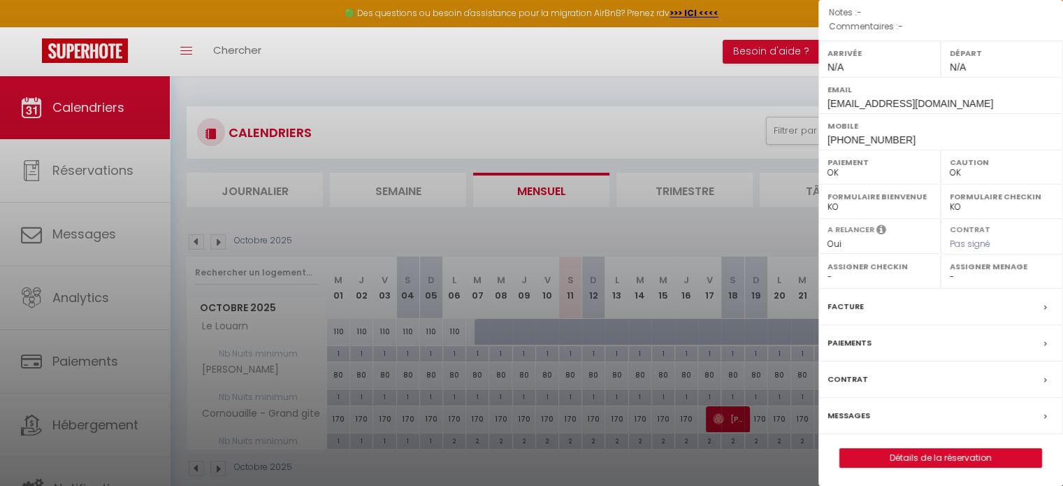
click at [867, 414] on label "Messages" at bounding box center [849, 415] width 43 height 15
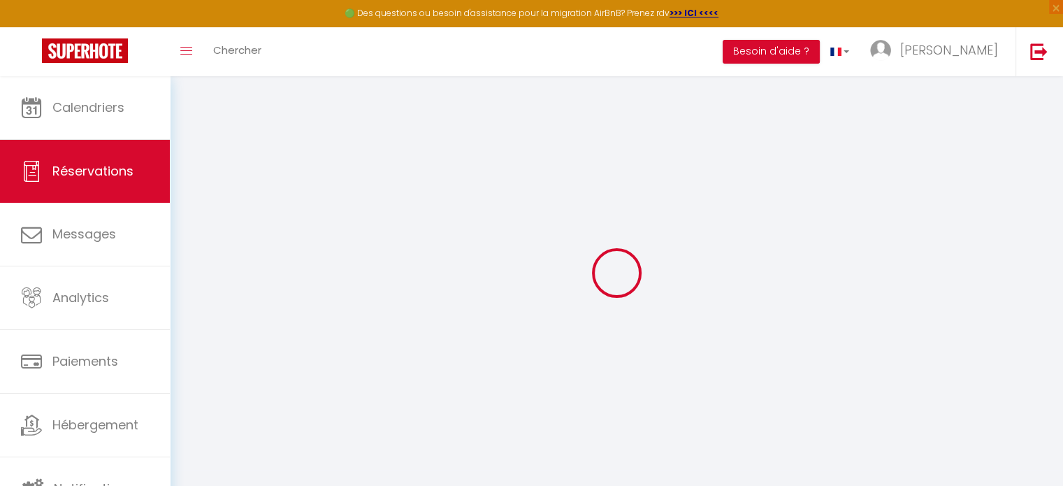
select select
checkbox input "false"
select select
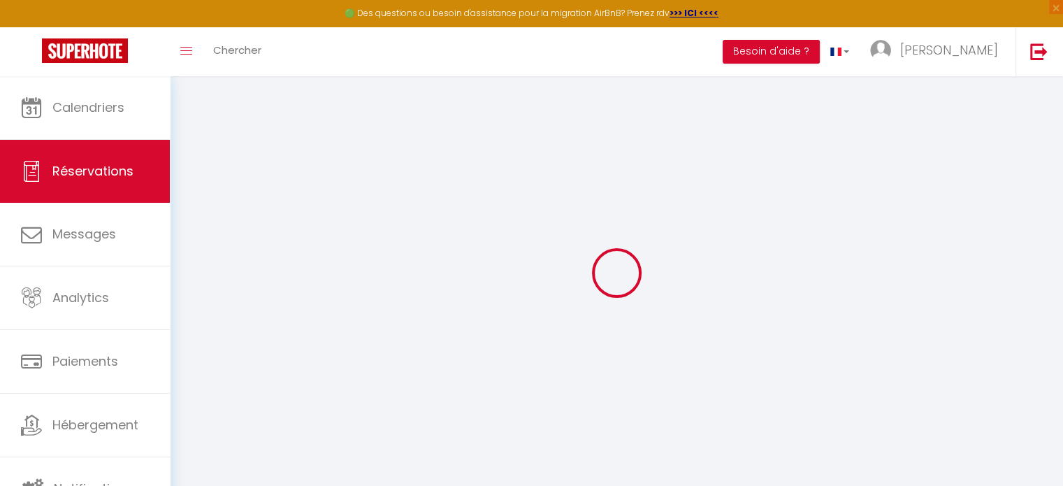
checkbox input "false"
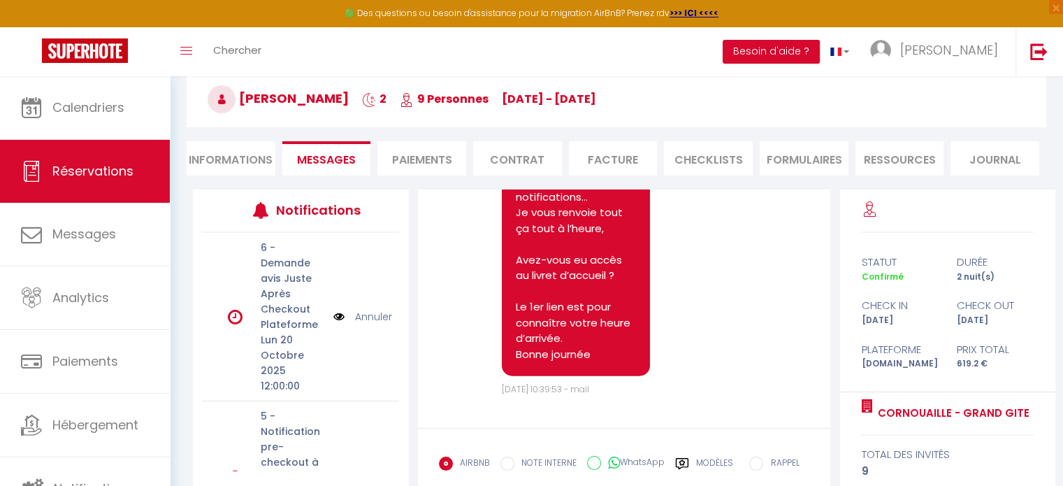
scroll to position [70, 0]
click at [241, 159] on li "Informations" at bounding box center [231, 158] width 89 height 34
select select
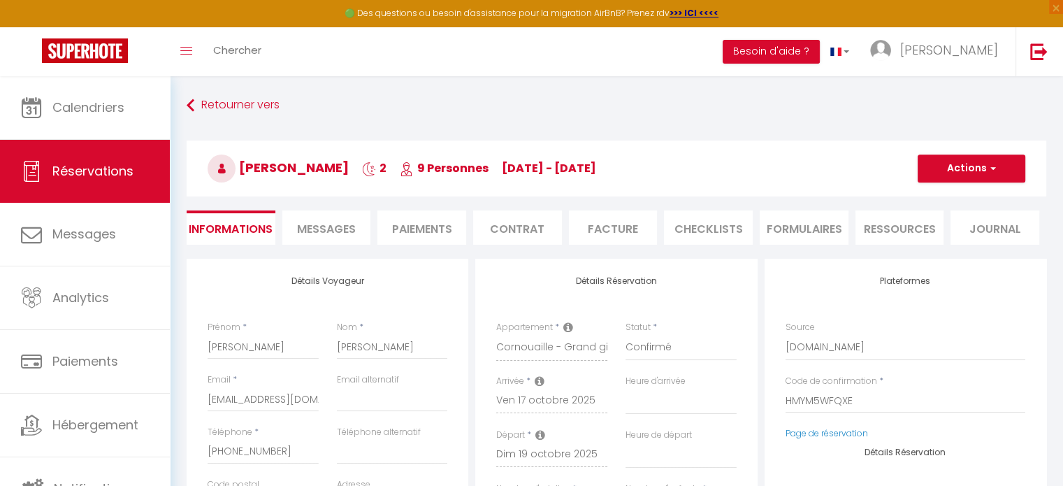
click at [333, 234] on span "Messages" at bounding box center [326, 229] width 59 height 16
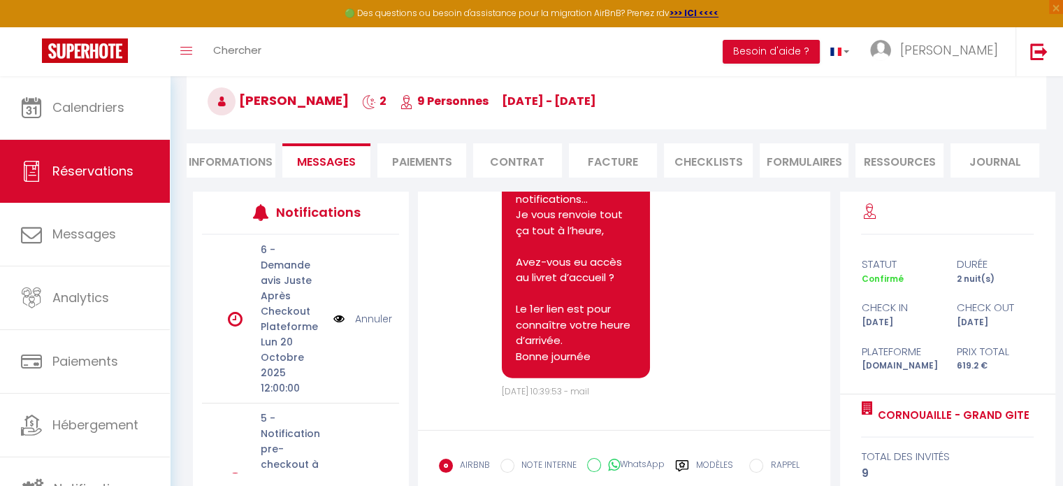
scroll to position [151, 0]
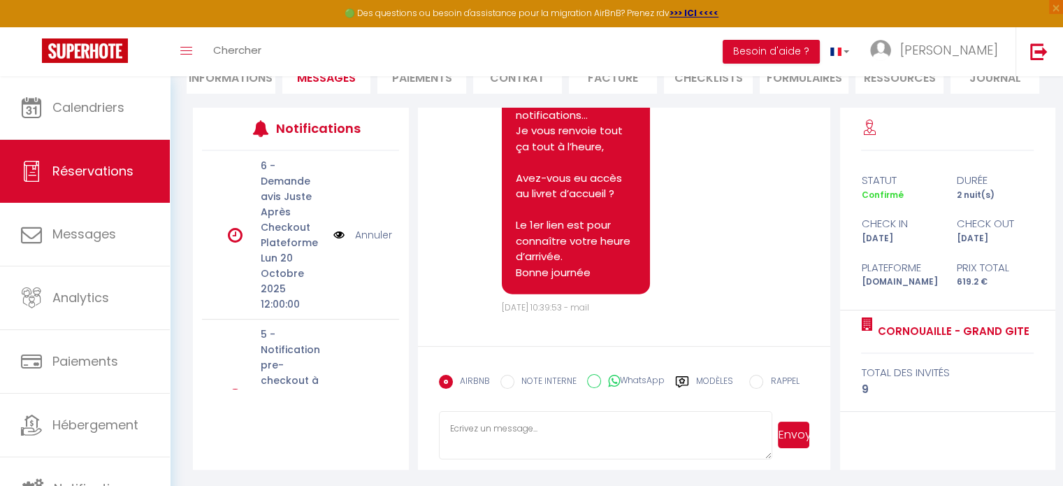
click at [484, 424] on textarea at bounding box center [606, 435] width 334 height 49
click at [719, 381] on label "Modèles" at bounding box center [714, 387] width 37 height 24
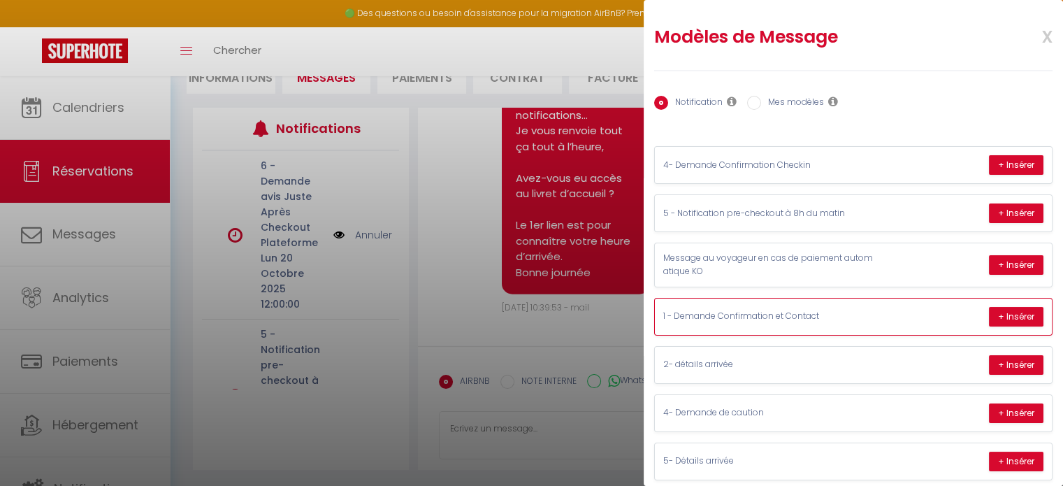
click at [733, 313] on p "1 - Demande Confirmation et Contact" at bounding box center [769, 316] width 210 height 13
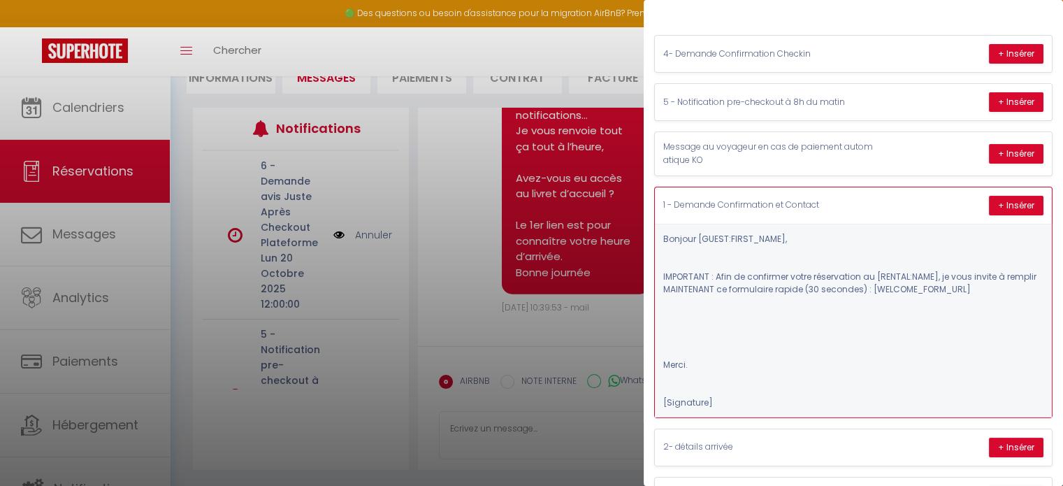
scroll to position [140, 0]
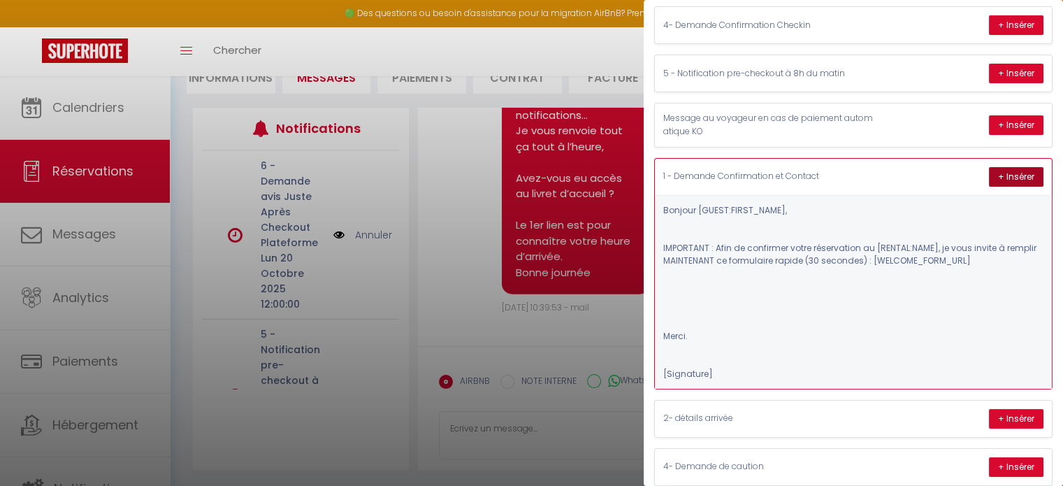
click at [1004, 173] on button "+ Insérer" at bounding box center [1016, 177] width 55 height 20
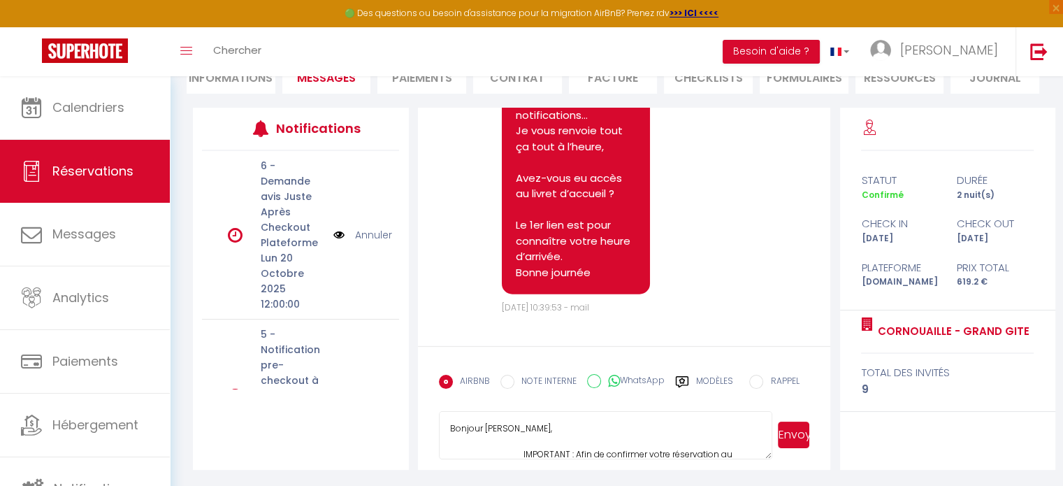
click at [453, 427] on textarea "Bonjour Chantal, IMPORTANT : Afin de confirmer votre réservation au Cornouaille…" at bounding box center [606, 435] width 334 height 49
click at [449, 424] on textarea "Bonjour Chantal, IMPORTANT : Afin de confirmer votre réservation au Cornouaille…" at bounding box center [606, 435] width 334 height 49
click at [680, 417] on textarea "Comme convenu je vous renvoie les notification Bonjour Chantal, IMPORTANT : Afi…" at bounding box center [606, 435] width 334 height 49
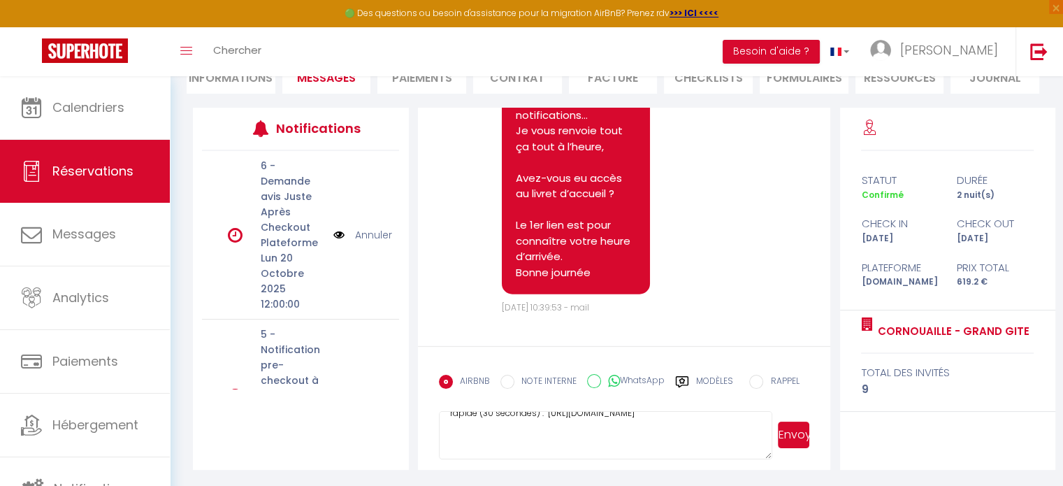
type textarea "Comme convenu je vous renvoie les notification ! Bonjour Chantal, IMPORTANT : A…"
click at [796, 436] on button "Envoyer" at bounding box center [793, 435] width 31 height 27
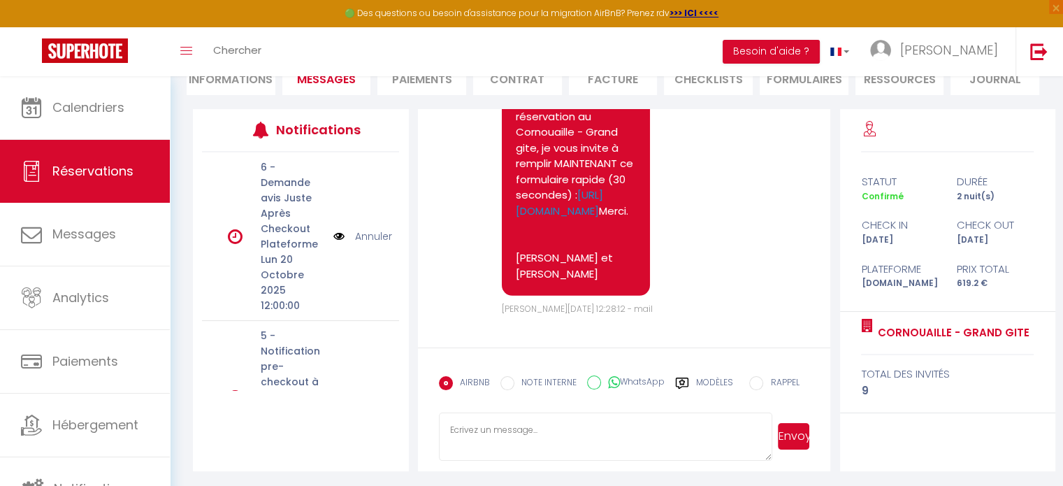
scroll to position [4804, 0]
click at [596, 206] on link "[URL][DOMAIN_NAME]" at bounding box center [559, 202] width 87 height 31
click at [706, 384] on label "Modèles" at bounding box center [714, 388] width 37 height 24
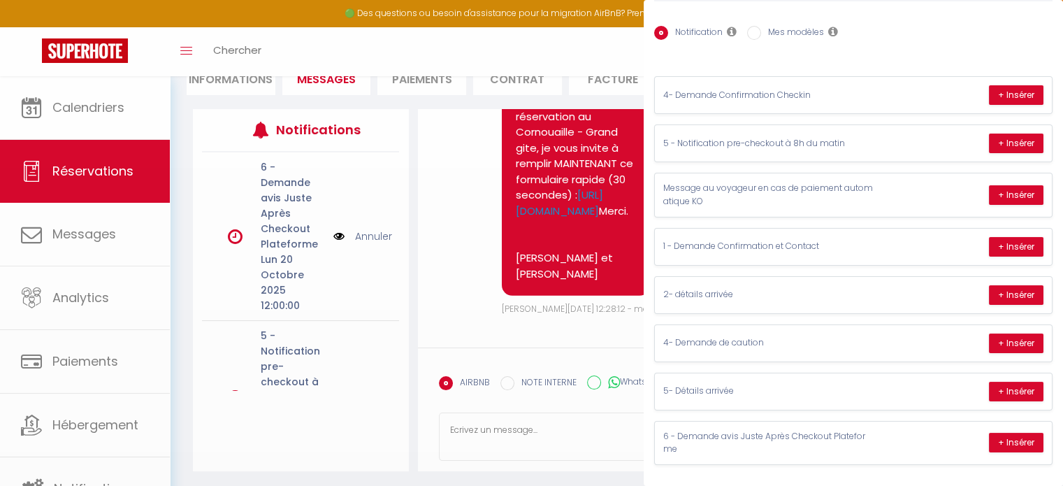
scroll to position [76, 0]
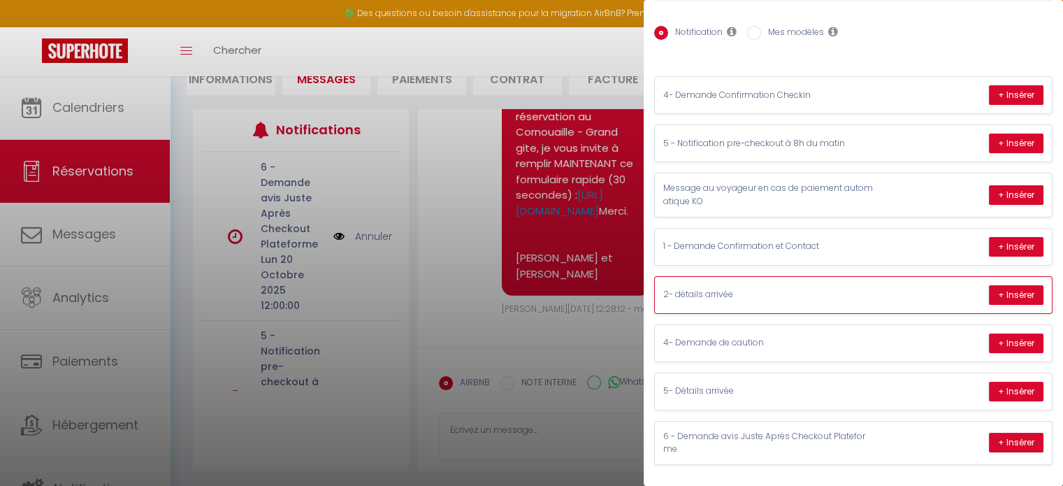
click at [743, 288] on p "2- détails arrivée" at bounding box center [769, 294] width 210 height 13
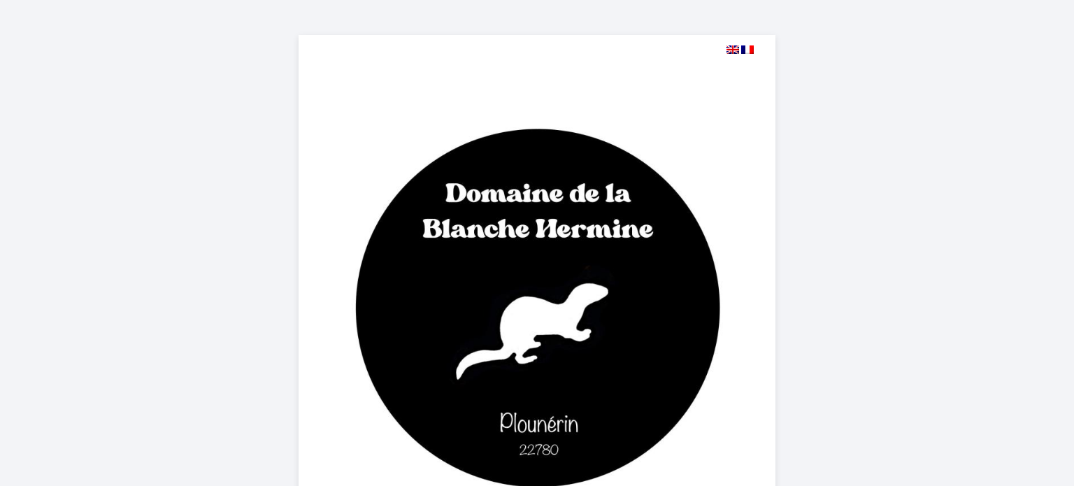
select select
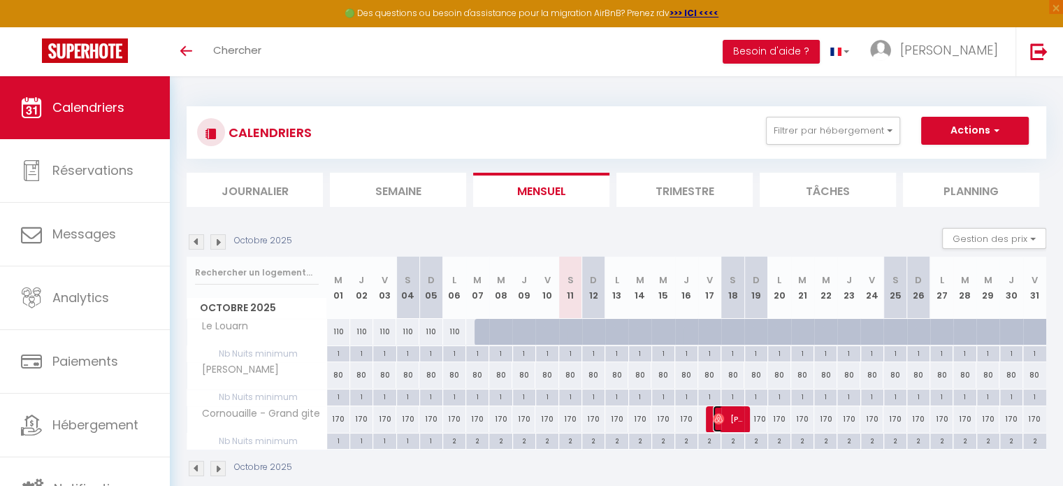
click at [733, 424] on span "[PERSON_NAME]" at bounding box center [728, 419] width 31 height 27
select select "OK"
select select "0"
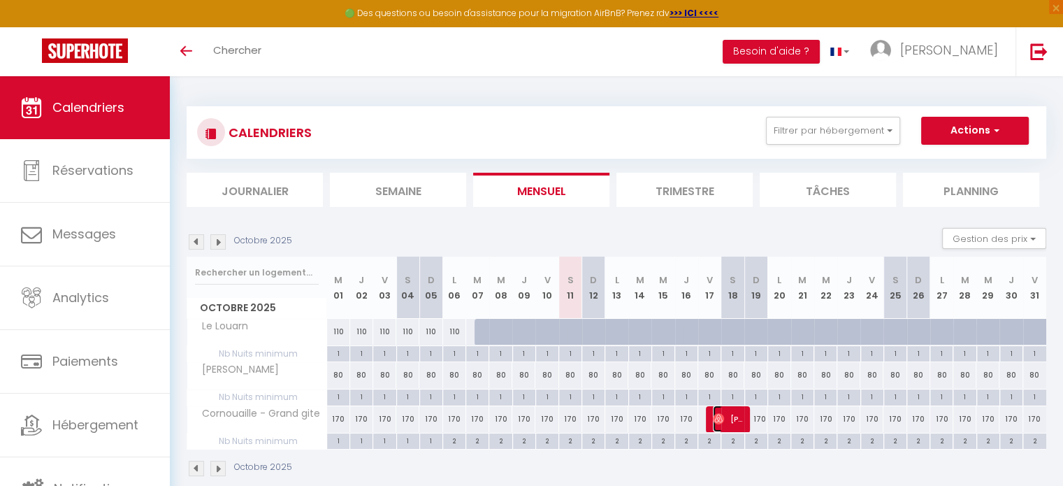
select select "1"
select select
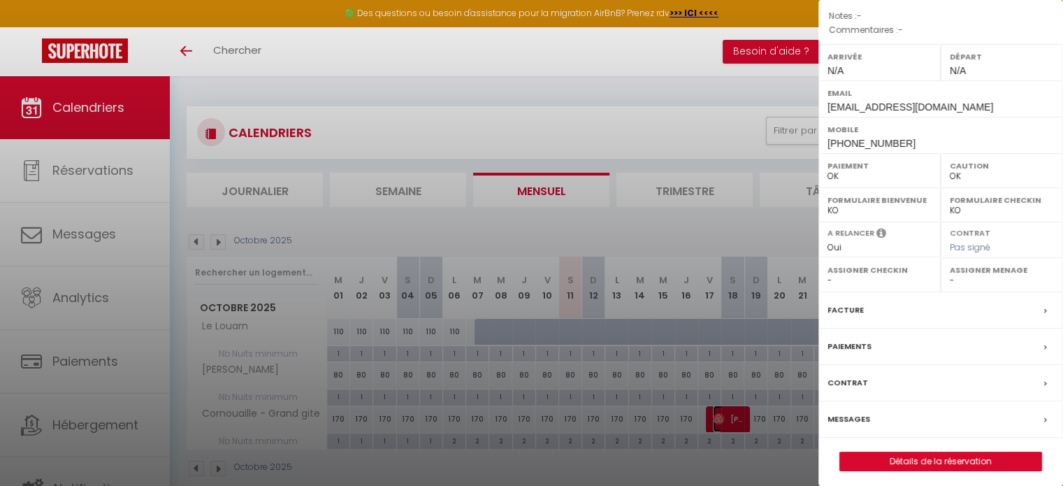
scroll to position [163, 0]
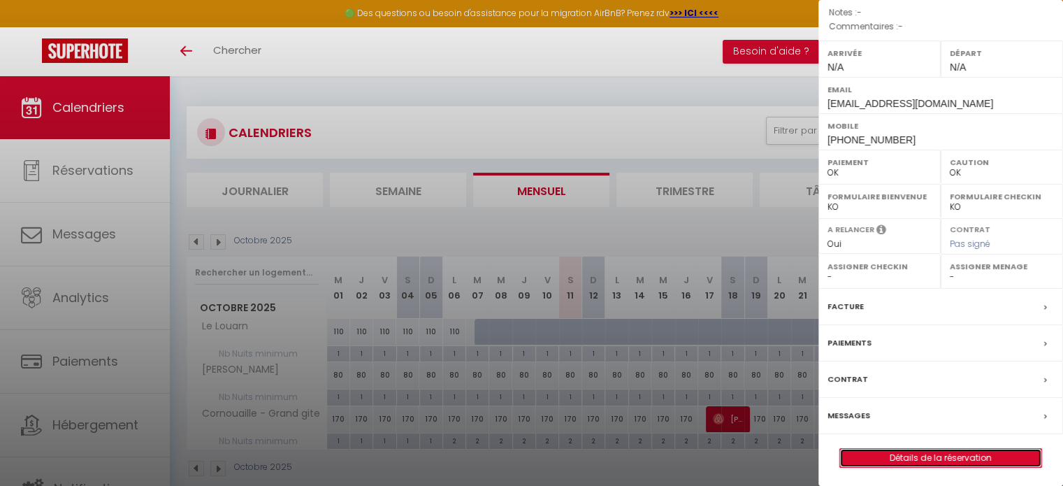
click at [909, 452] on link "Détails de la réservation" at bounding box center [940, 458] width 201 height 18
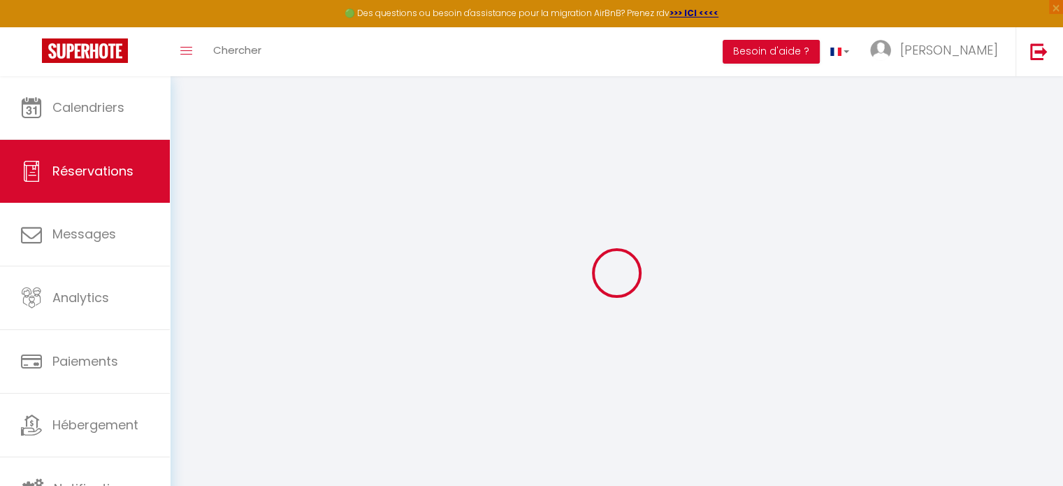
type input "[PERSON_NAME]"
type input "[EMAIL_ADDRESS][DOMAIN_NAME]"
type input "[PHONE_NUMBER]"
select select "FR"
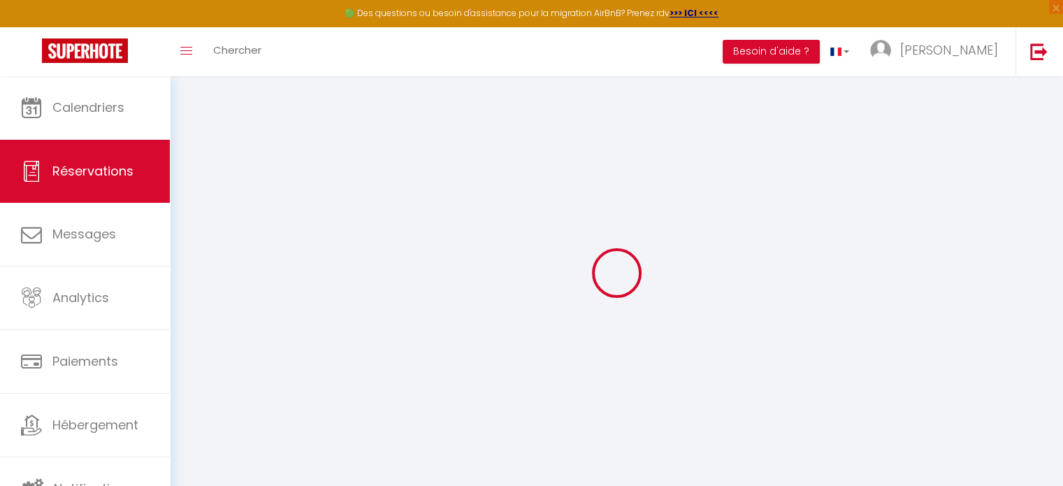
type input "109.08000000000001"
select select "19771"
select select "1"
select select
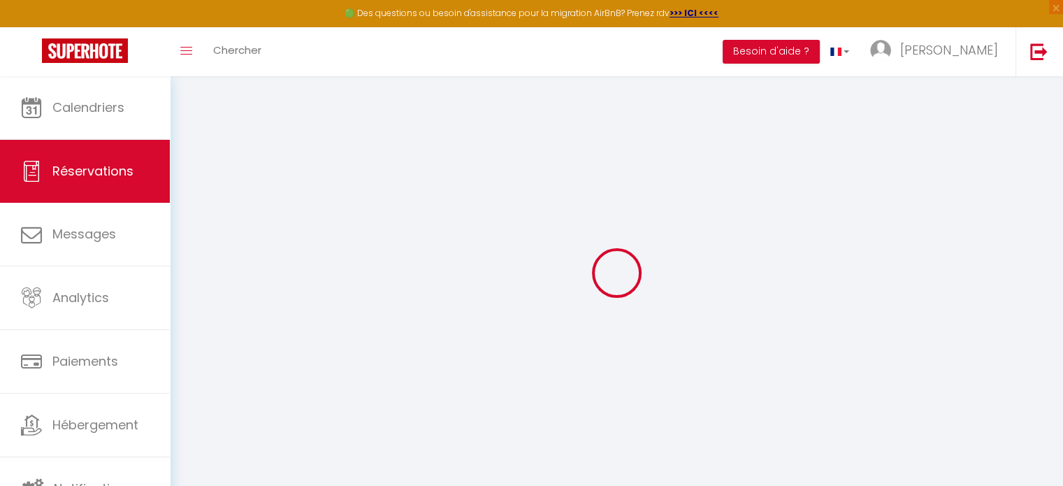
type input "6"
type input "3"
select select "12"
select select
type input "526"
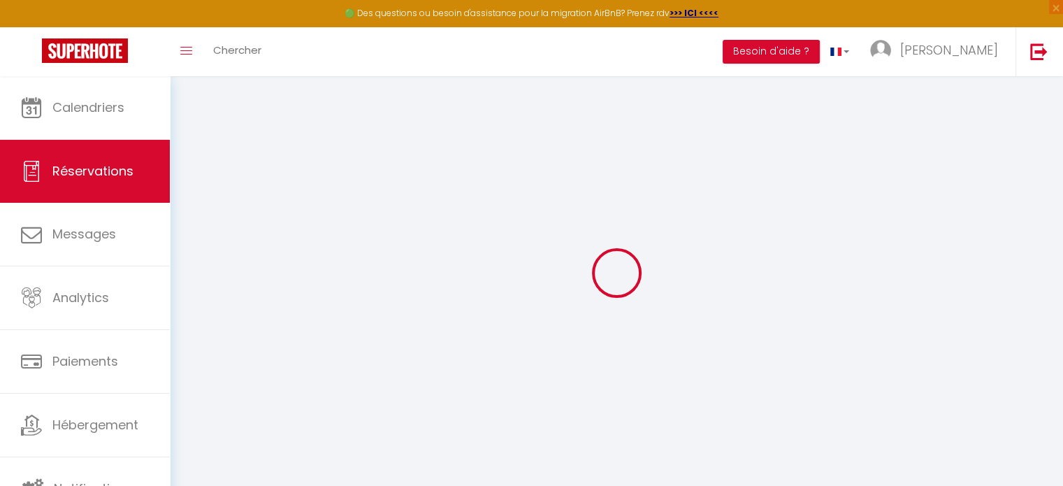
checkbox input "false"
type input "0"
select select "1"
type input "0"
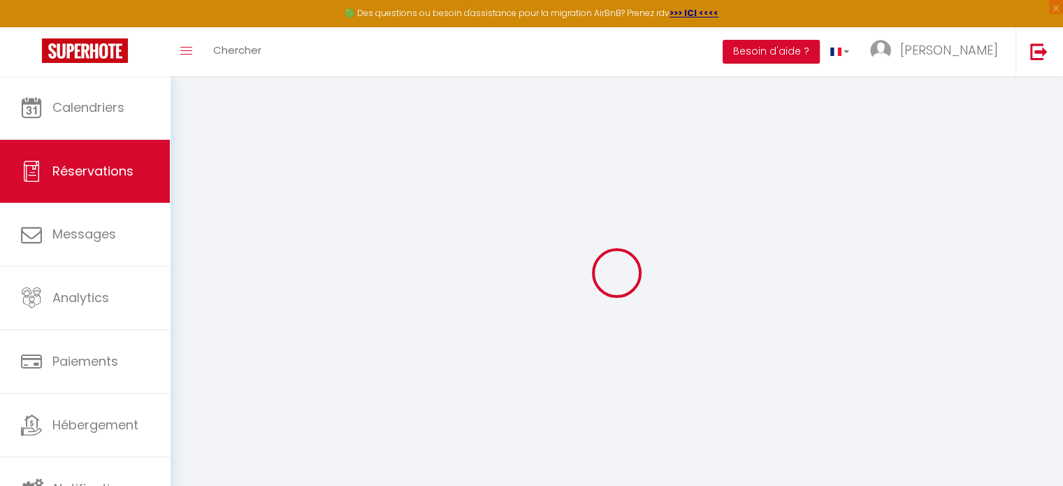
type input "0"
select select
select select "15"
checkbox input "false"
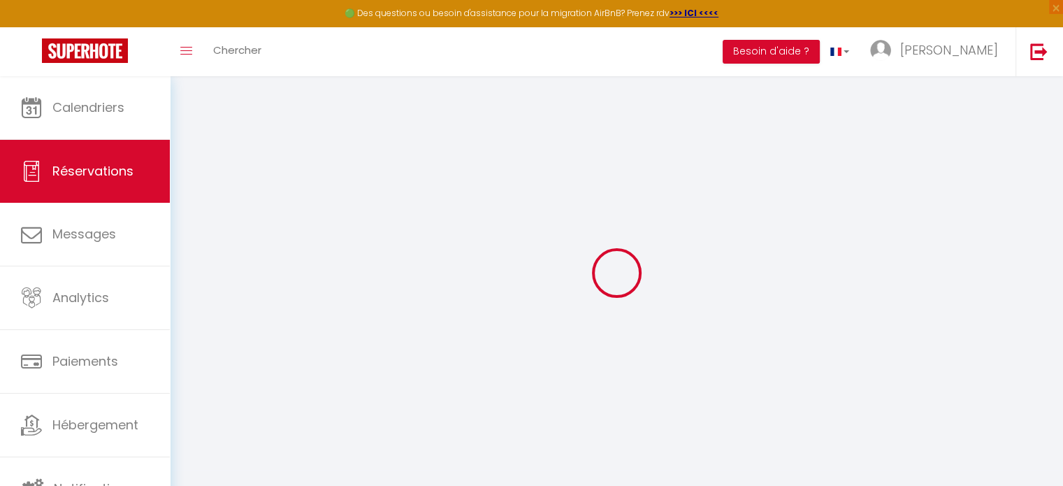
select select
checkbox input "false"
select select
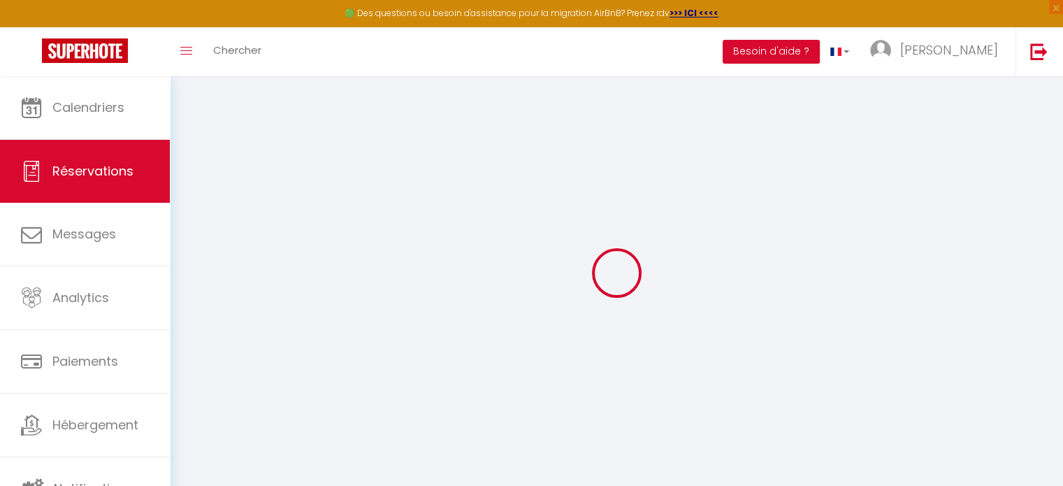
checkbox input "false"
type input "80"
type input "13.2"
select select
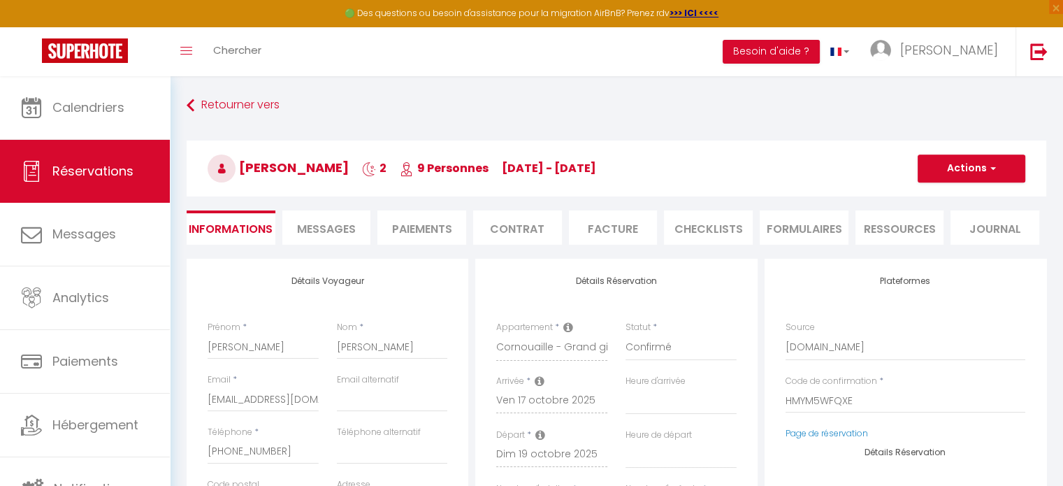
checkbox input "false"
select select
click at [336, 224] on span "Messages" at bounding box center [326, 229] width 59 height 16
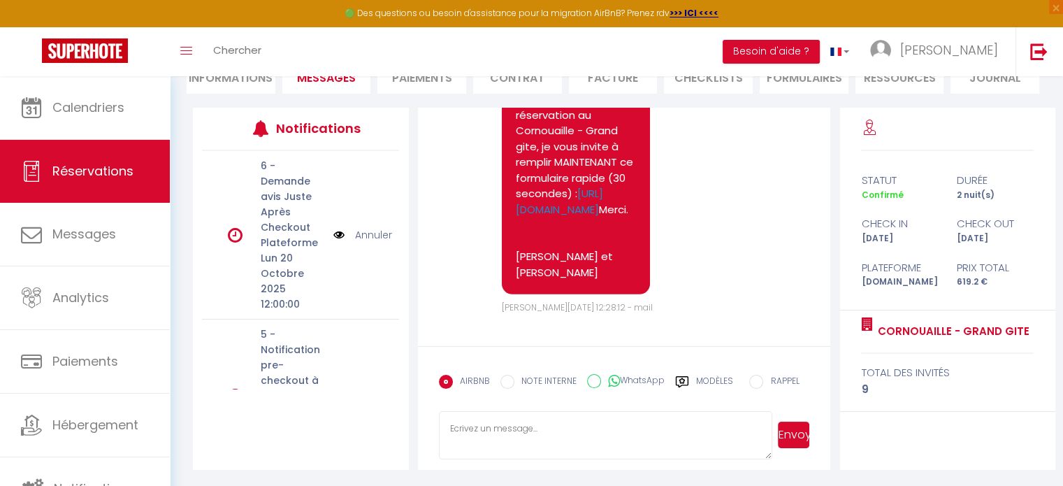
scroll to position [4887, 0]
click at [490, 426] on textarea at bounding box center [606, 435] width 334 height 49
click at [713, 375] on label "Modèles" at bounding box center [714, 387] width 37 height 24
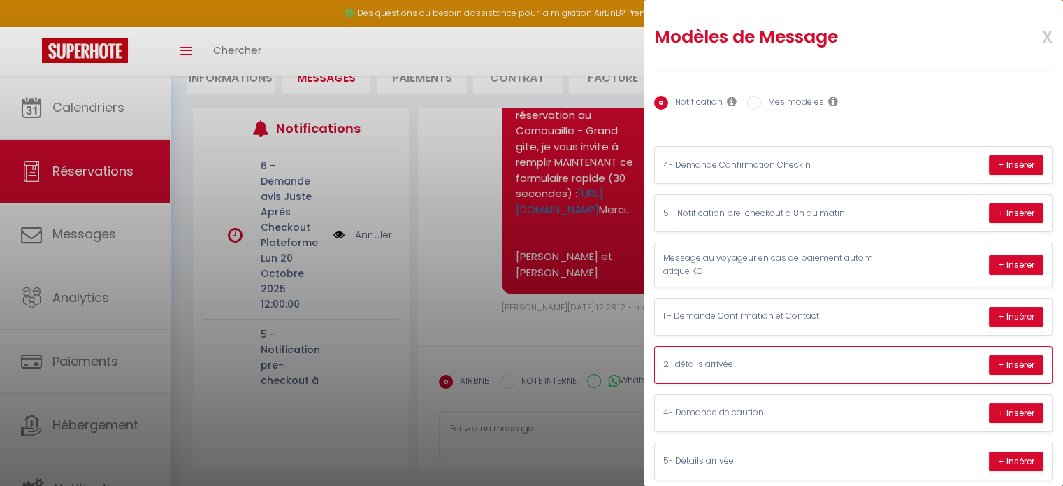
click at [691, 361] on p "2- détails arrivée" at bounding box center [769, 364] width 210 height 13
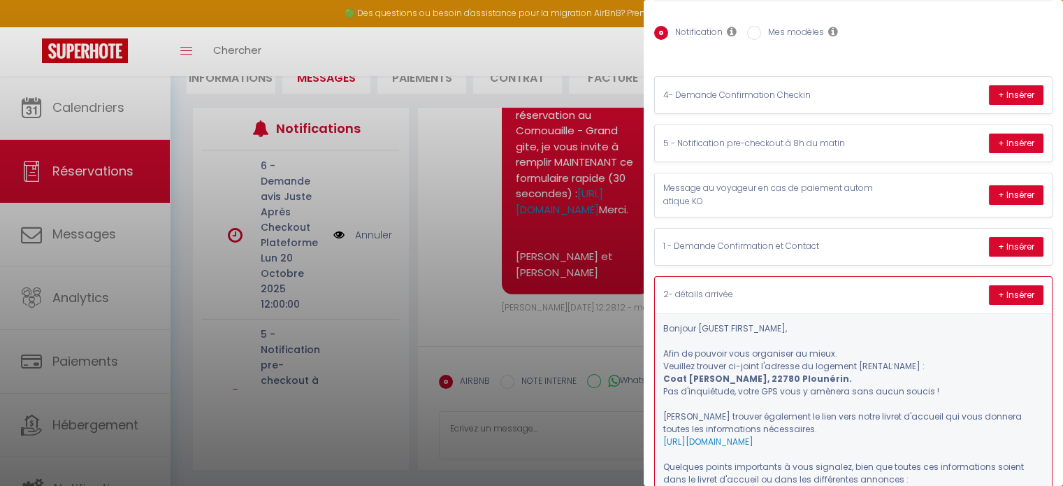
scroll to position [140, 0]
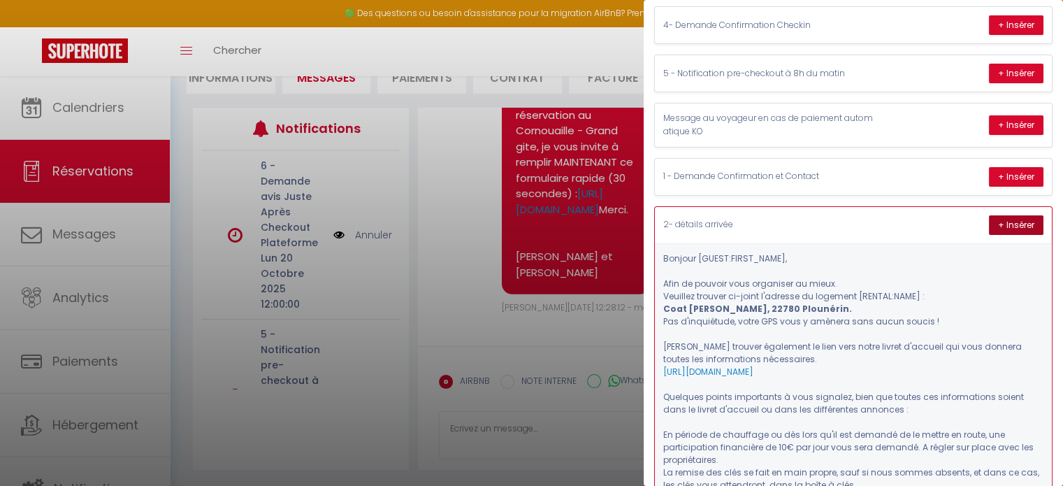
click at [1005, 226] on button "+ Insérer" at bounding box center [1016, 225] width 55 height 20
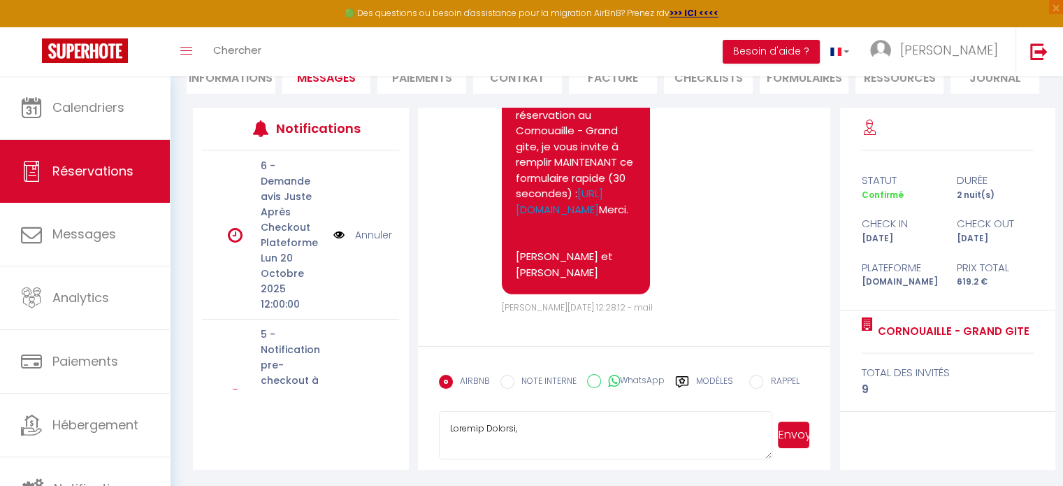
click at [457, 417] on textarea at bounding box center [606, 435] width 334 height 49
type textarea "Lo-ipsum do sitame c'adipisc : Elitsed Doeiusm, Temp in utlabor etdo magnaaliq …"
click at [796, 437] on button "Envoyer" at bounding box center [793, 435] width 31 height 27
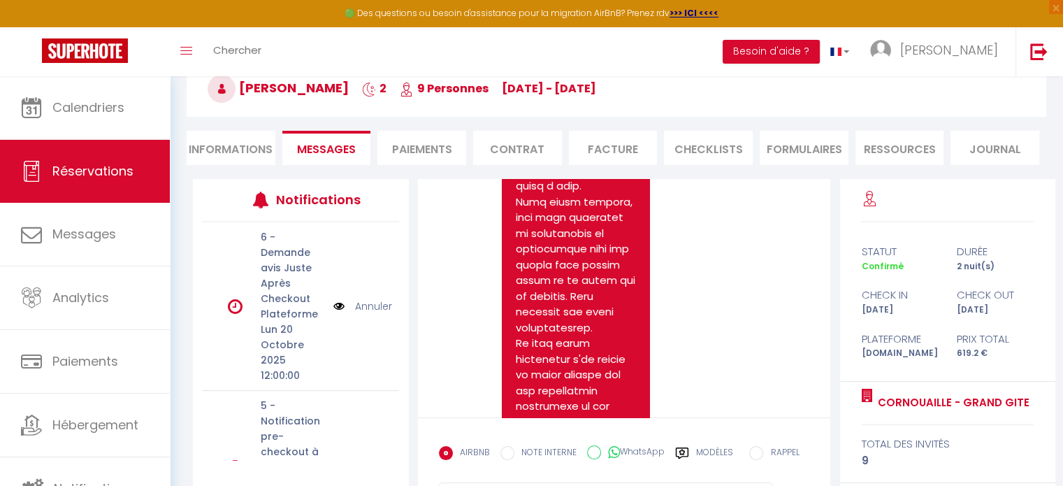
scroll to position [5446, 0]
